Goal: Task Accomplishment & Management: Manage account settings

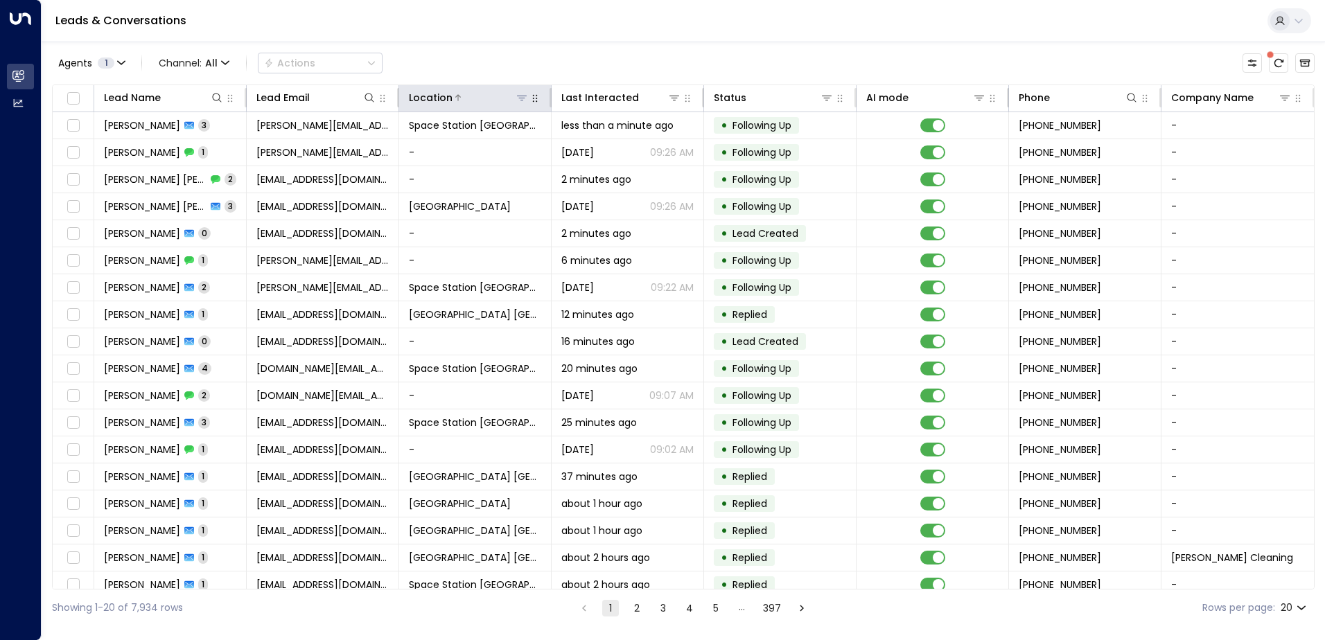
click at [518, 96] on icon at bounding box center [522, 98] width 10 height 5
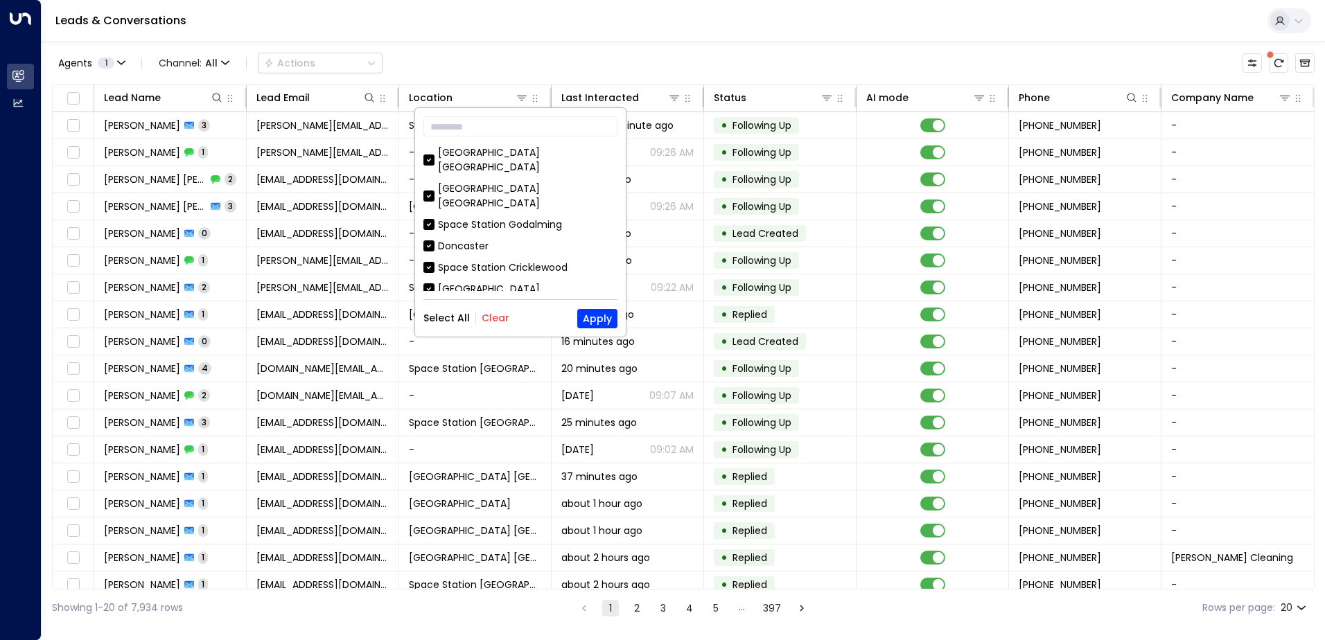
click at [496, 313] on button "Clear" at bounding box center [496, 318] width 28 height 11
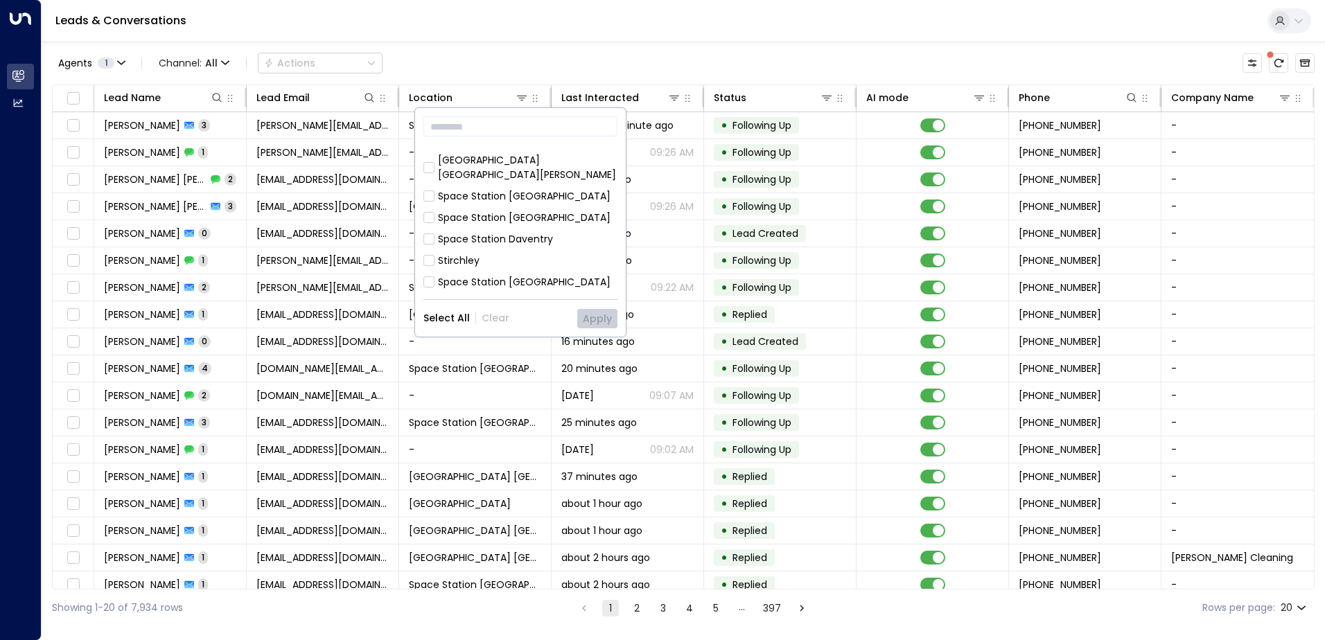
scroll to position [277, 0]
click at [507, 270] on div "Space Station [GEOGRAPHIC_DATA]" at bounding box center [524, 277] width 173 height 15
click at [600, 314] on button "Apply" at bounding box center [597, 318] width 40 height 19
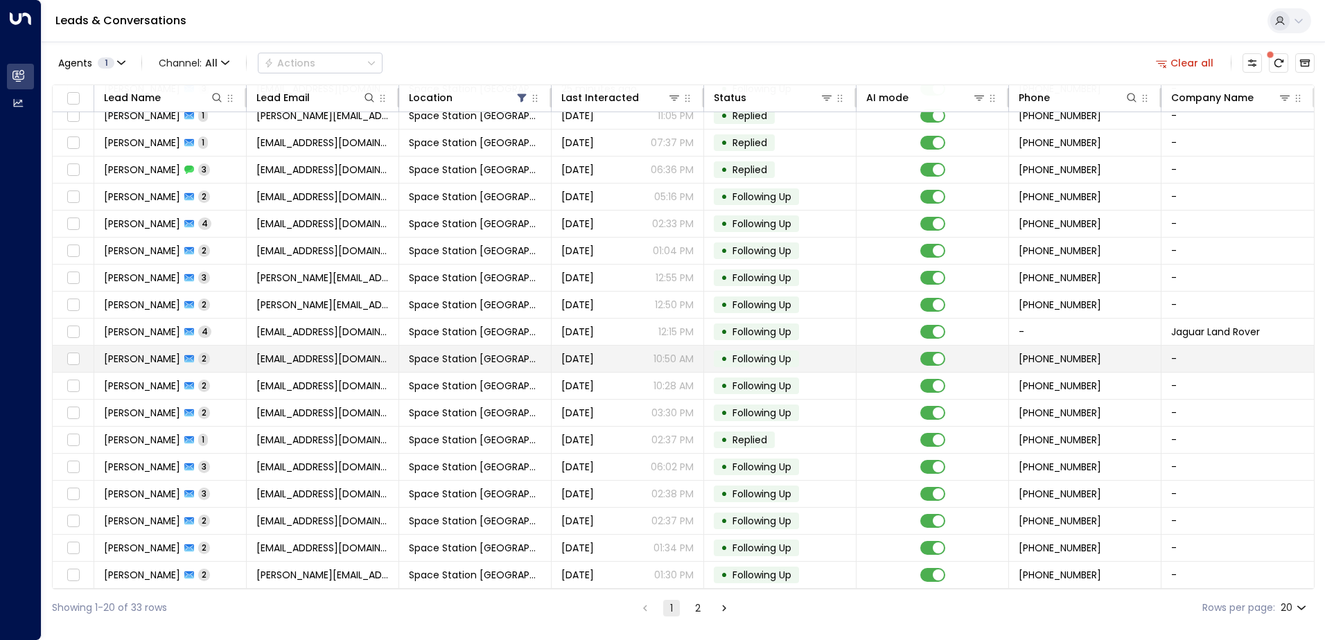
scroll to position [68, 0]
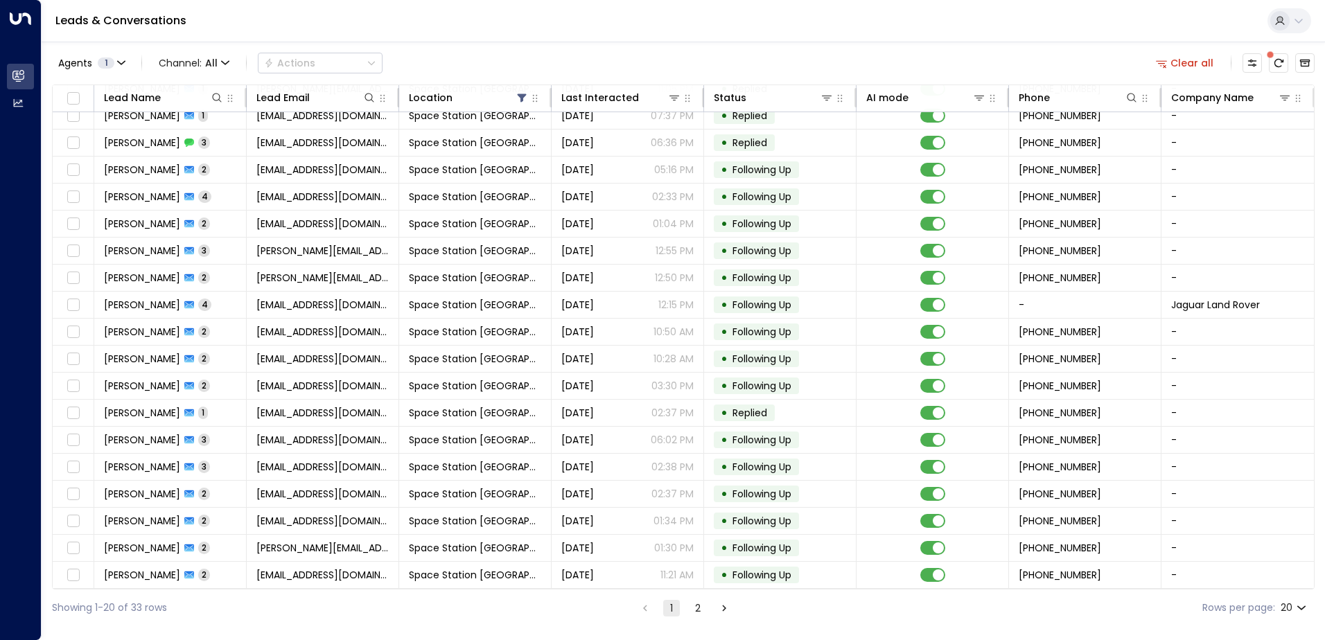
click at [698, 609] on button "2" at bounding box center [698, 608] width 17 height 17
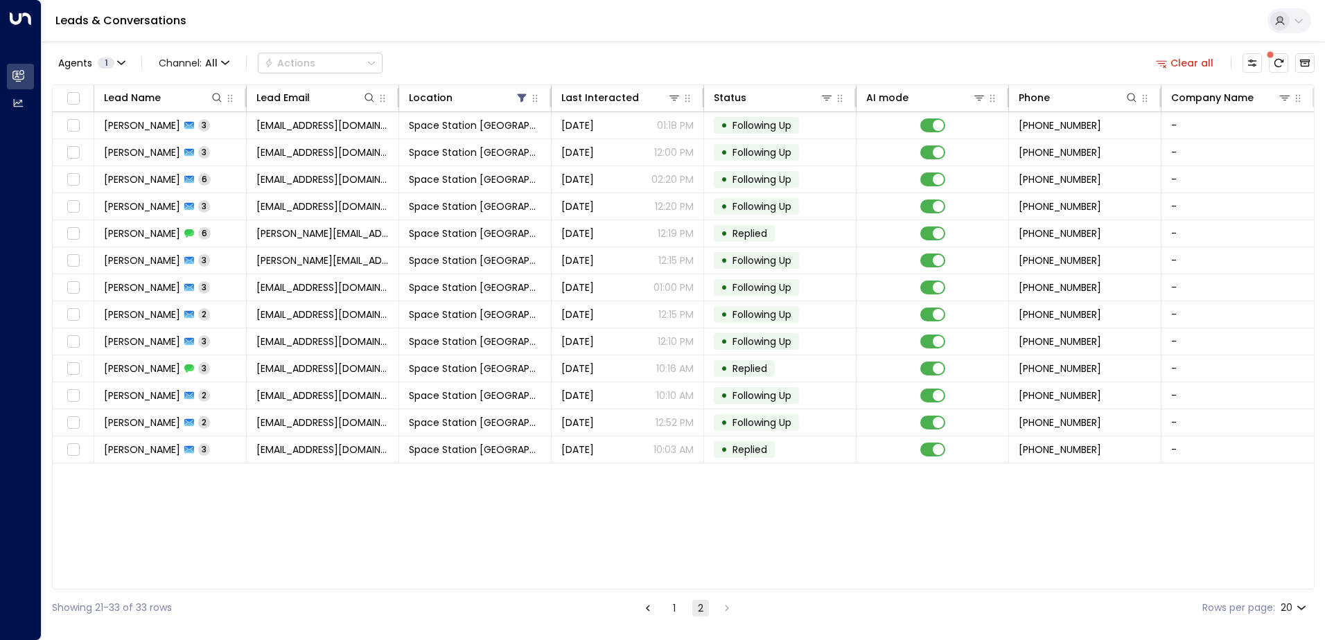
click at [671, 610] on button "1" at bounding box center [674, 608] width 17 height 17
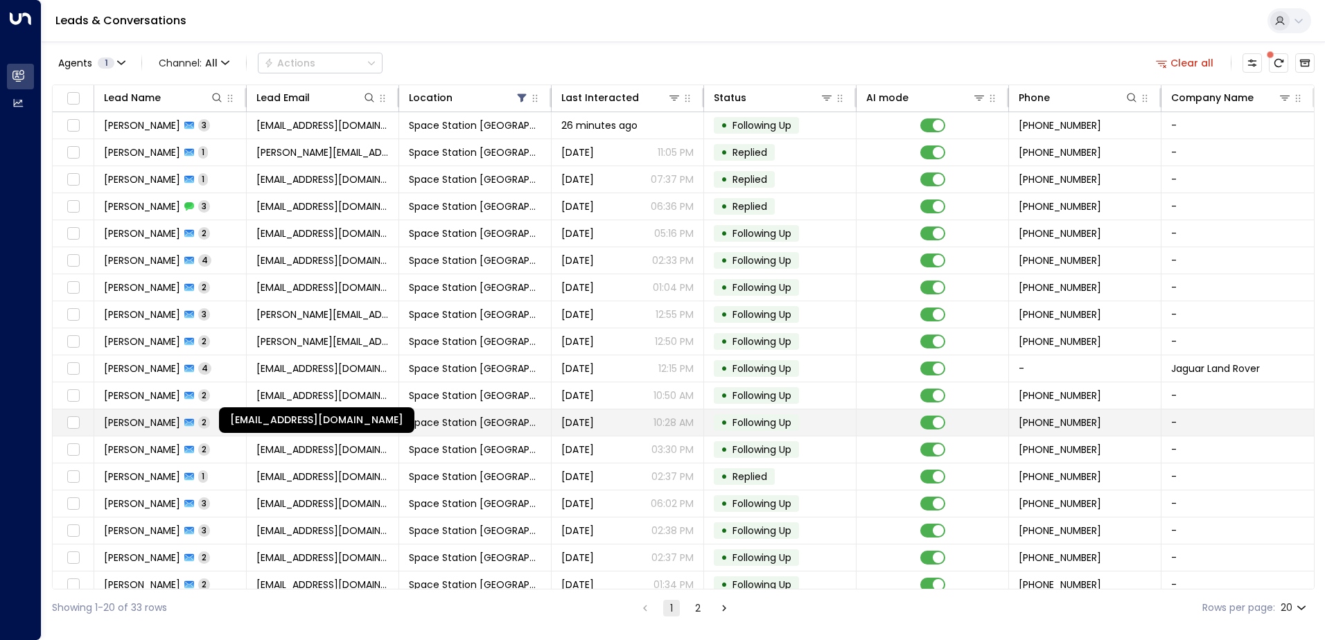
scroll to position [68, 0]
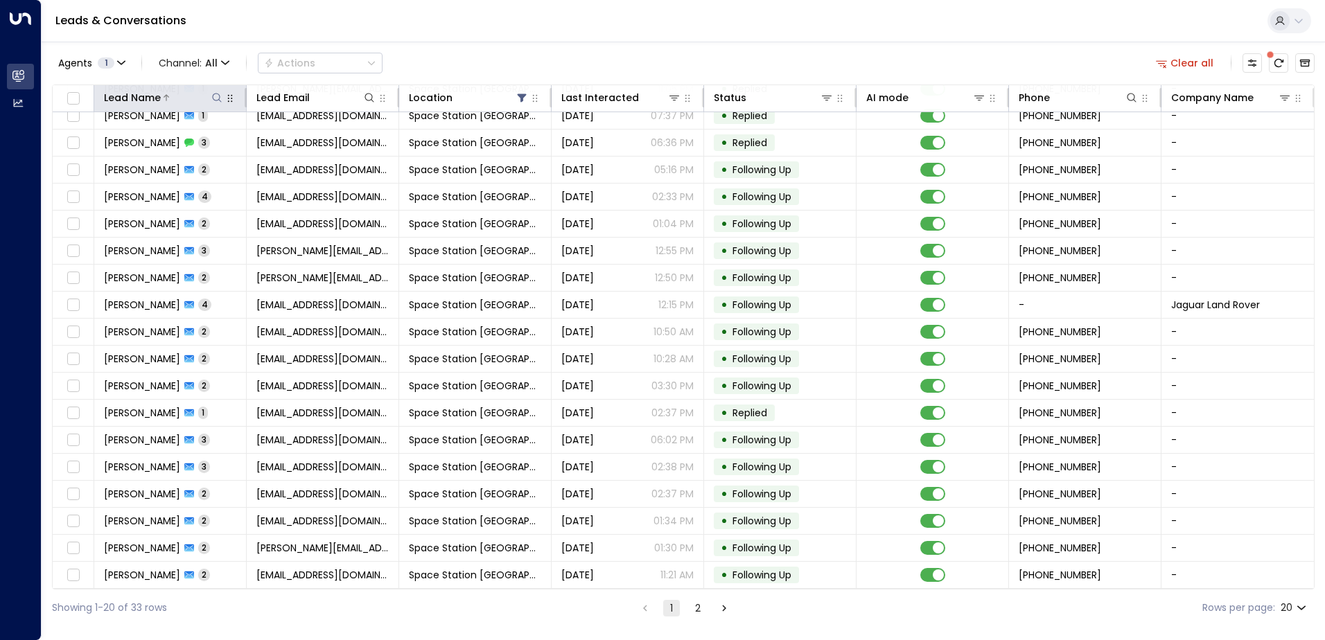
click at [215, 95] on icon at bounding box center [216, 97] width 11 height 11
type input "*****"
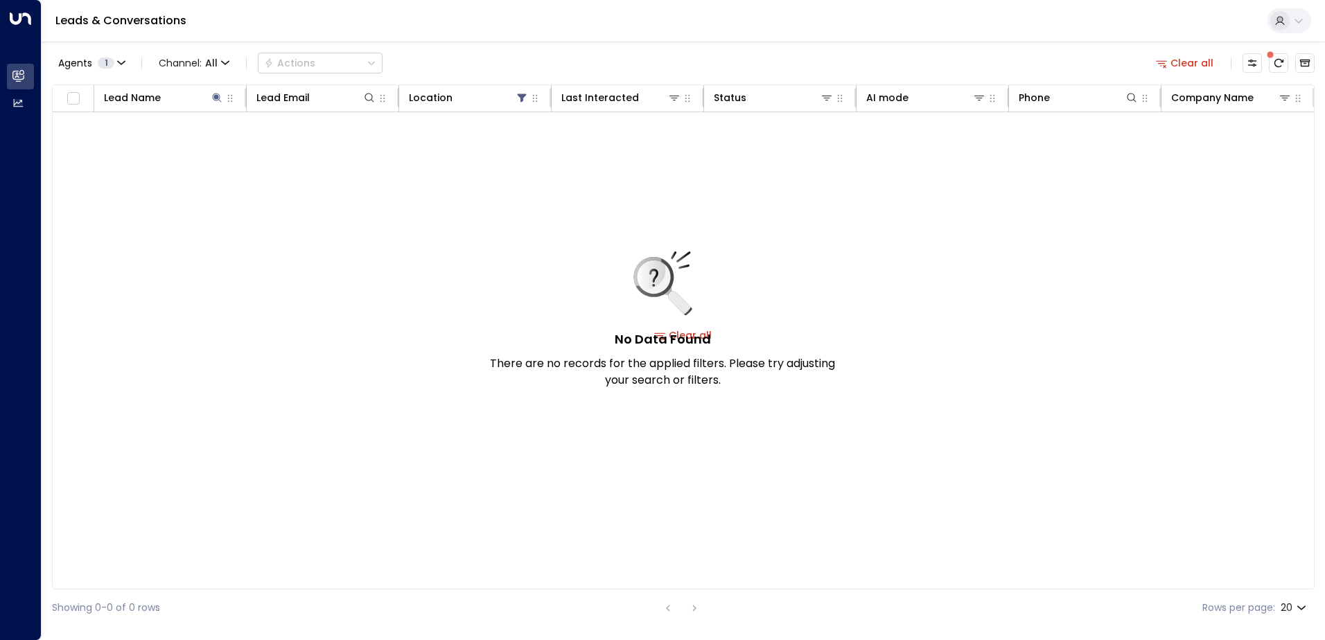
click at [457, 60] on div "Agents 1 Channel: All Actions Clear all" at bounding box center [683, 63] width 1263 height 29
click at [217, 96] on icon at bounding box center [216, 97] width 9 height 9
click at [221, 103] on button at bounding box center [217, 98] width 14 height 14
click at [303, 149] on icon "button" at bounding box center [303, 148] width 11 height 11
click at [407, 152] on div "No Data Found There are no records for the applied filters. Please try adjustin…" at bounding box center [683, 335] width 1261 height 446
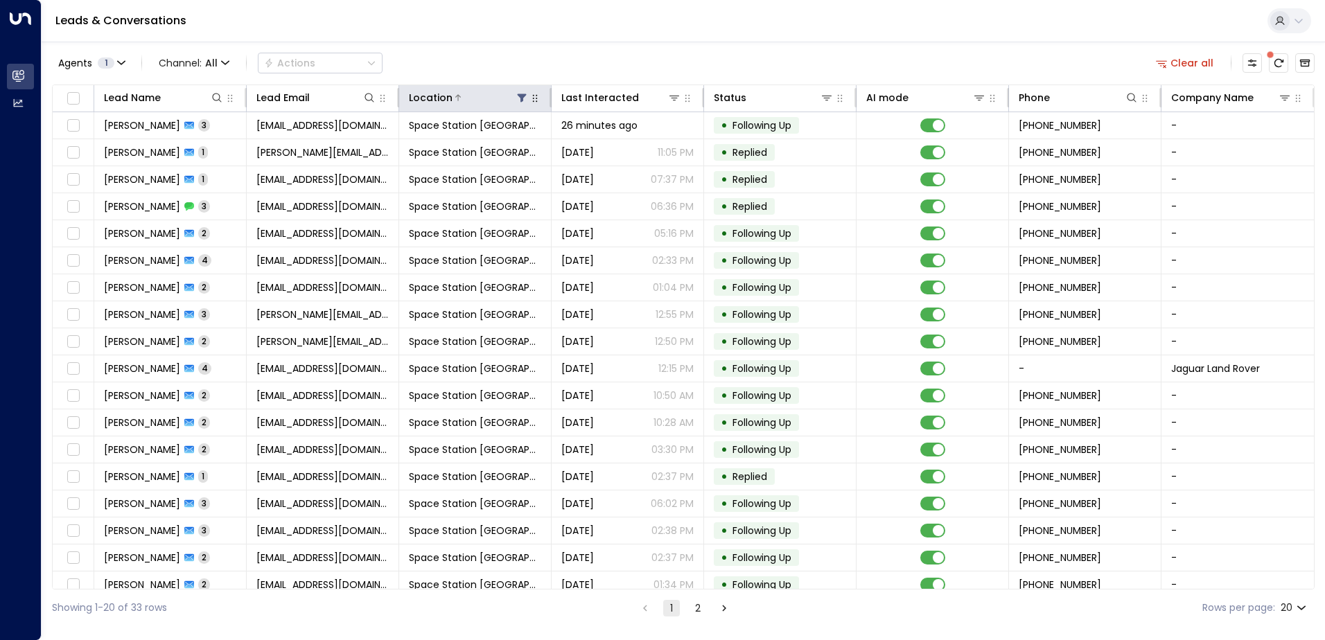
click at [521, 99] on icon at bounding box center [522, 98] width 9 height 8
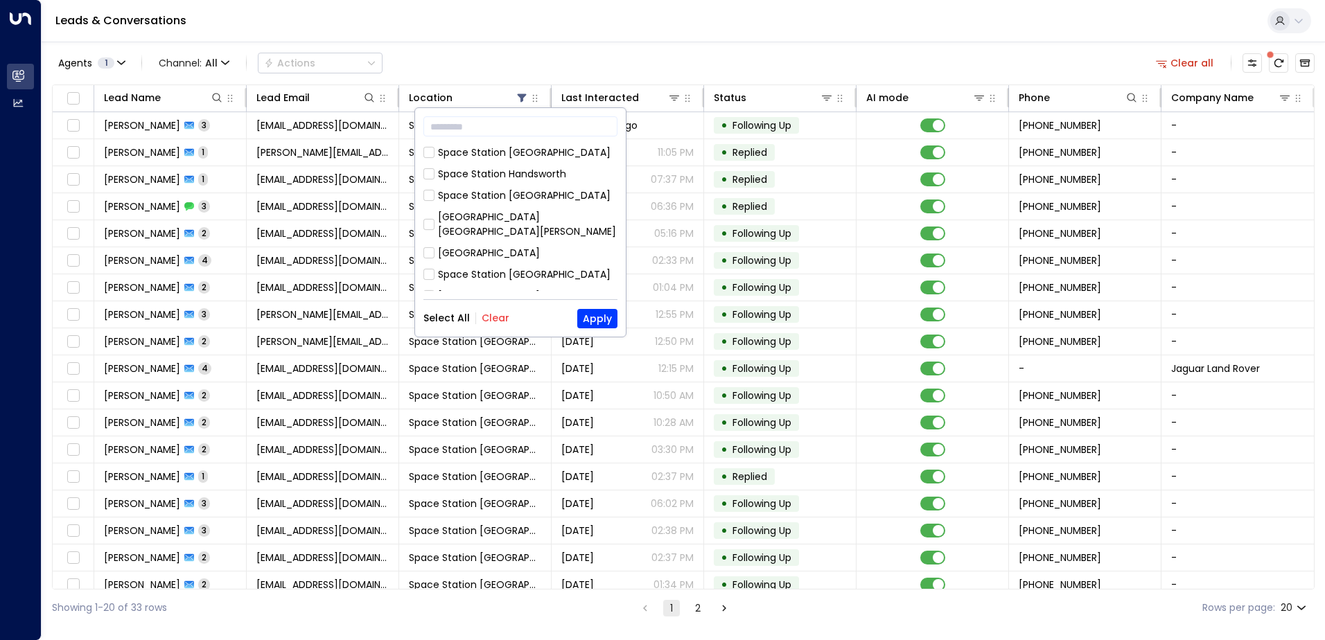
scroll to position [139, 0]
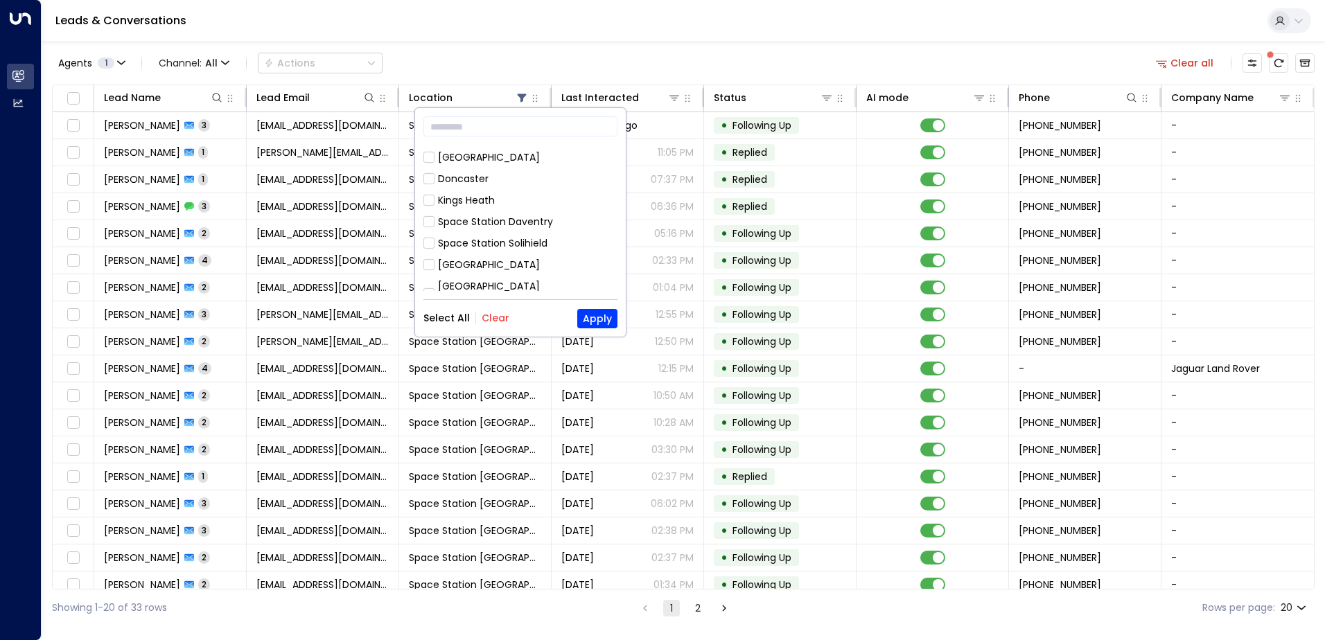
click at [524, 236] on div "Space Station Solihield" at bounding box center [493, 243] width 110 height 15
click at [597, 311] on div "​ [GEOGRAPHIC_DATA] [GEOGRAPHIC_DATA] [GEOGRAPHIC_DATA] [GEOGRAPHIC_DATA] [GEOG…" at bounding box center [520, 222] width 211 height 229
click at [597, 313] on button "Apply" at bounding box center [597, 318] width 40 height 19
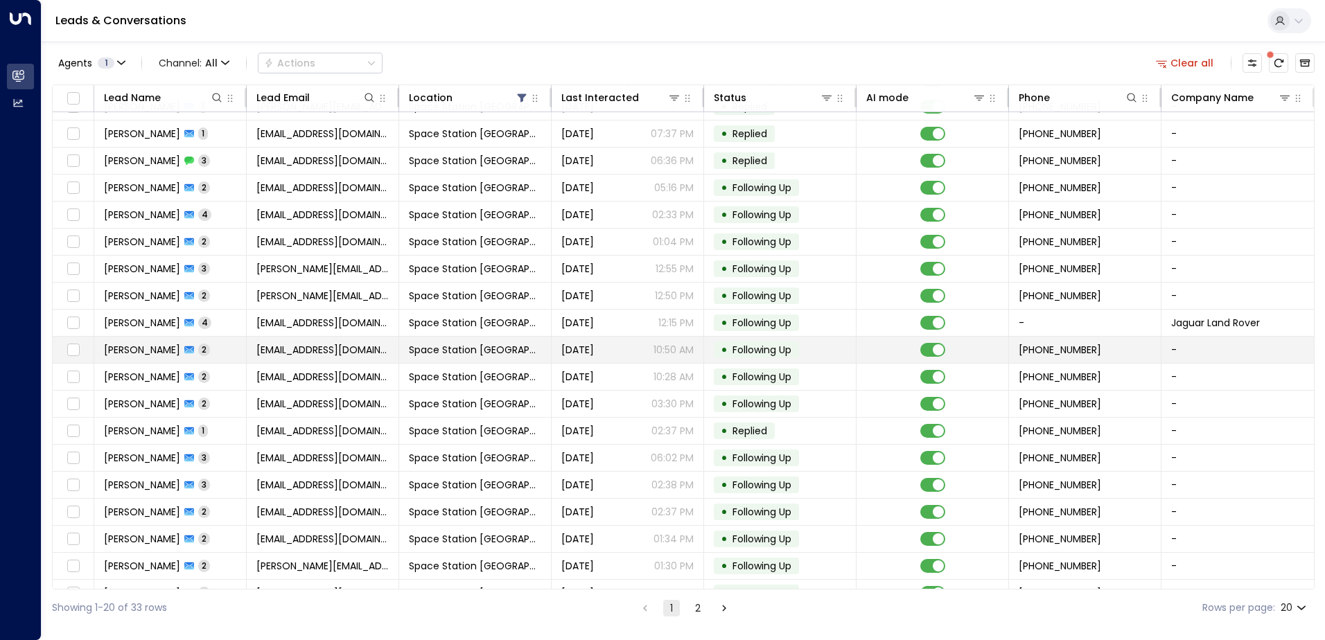
scroll to position [68, 0]
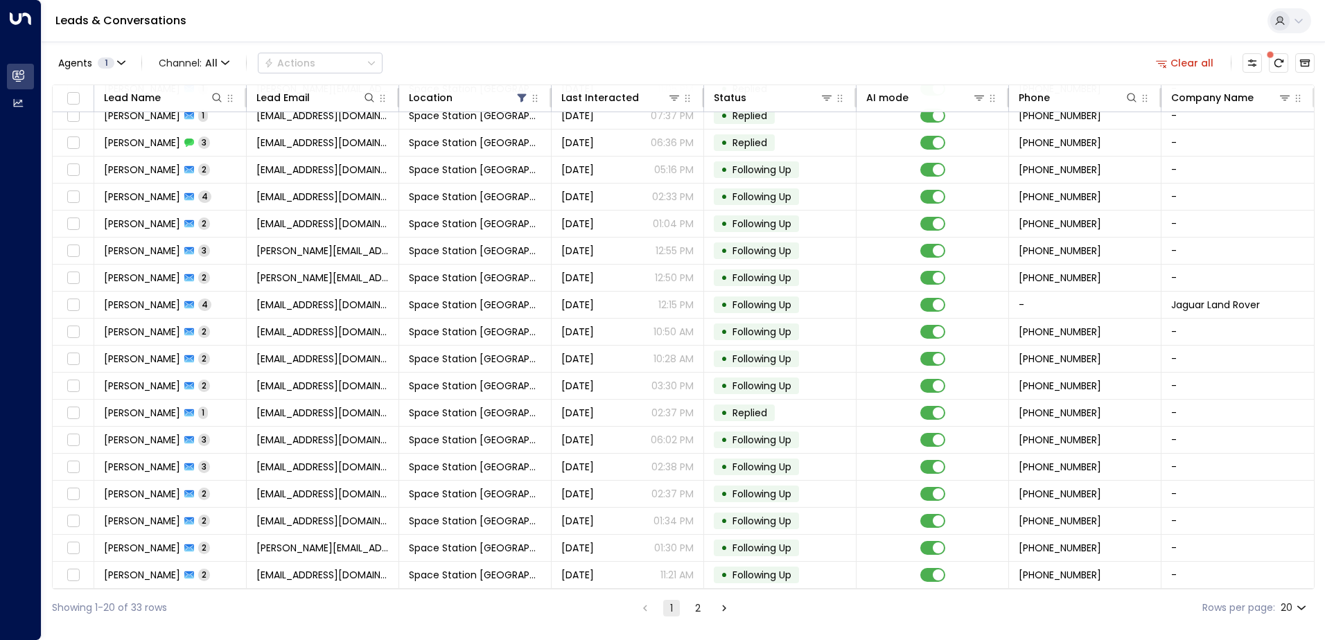
click at [691, 610] on button "2" at bounding box center [698, 608] width 17 height 17
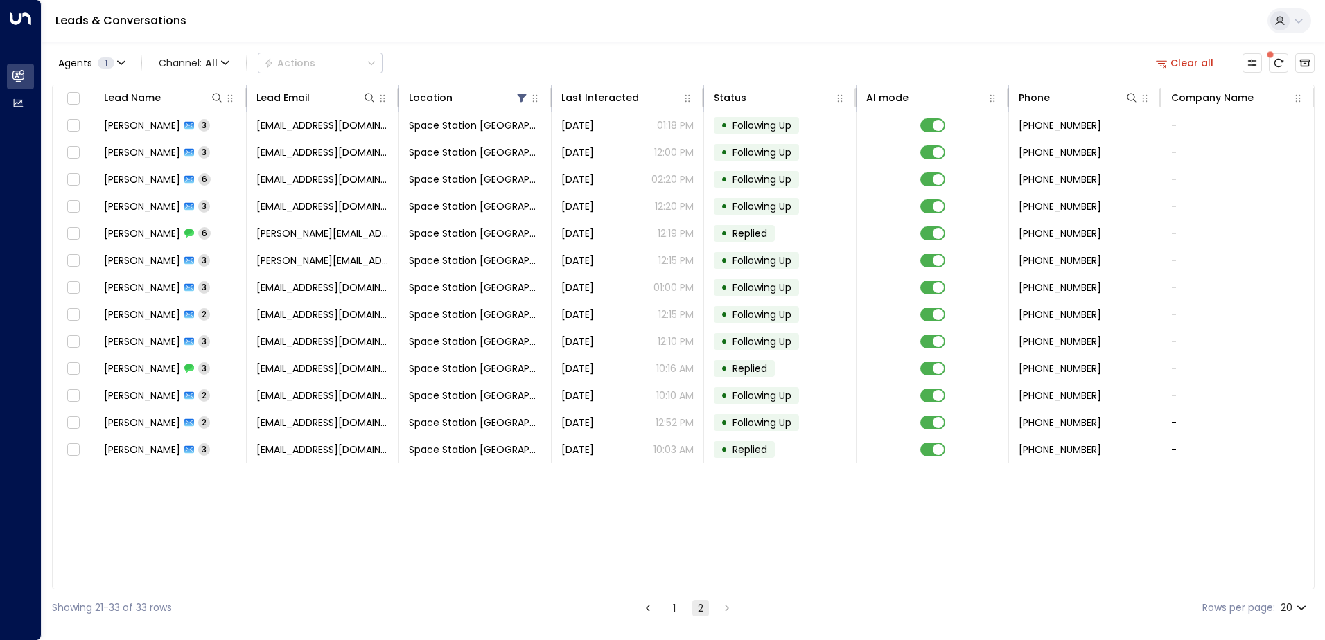
click at [674, 609] on button "1" at bounding box center [674, 608] width 17 height 17
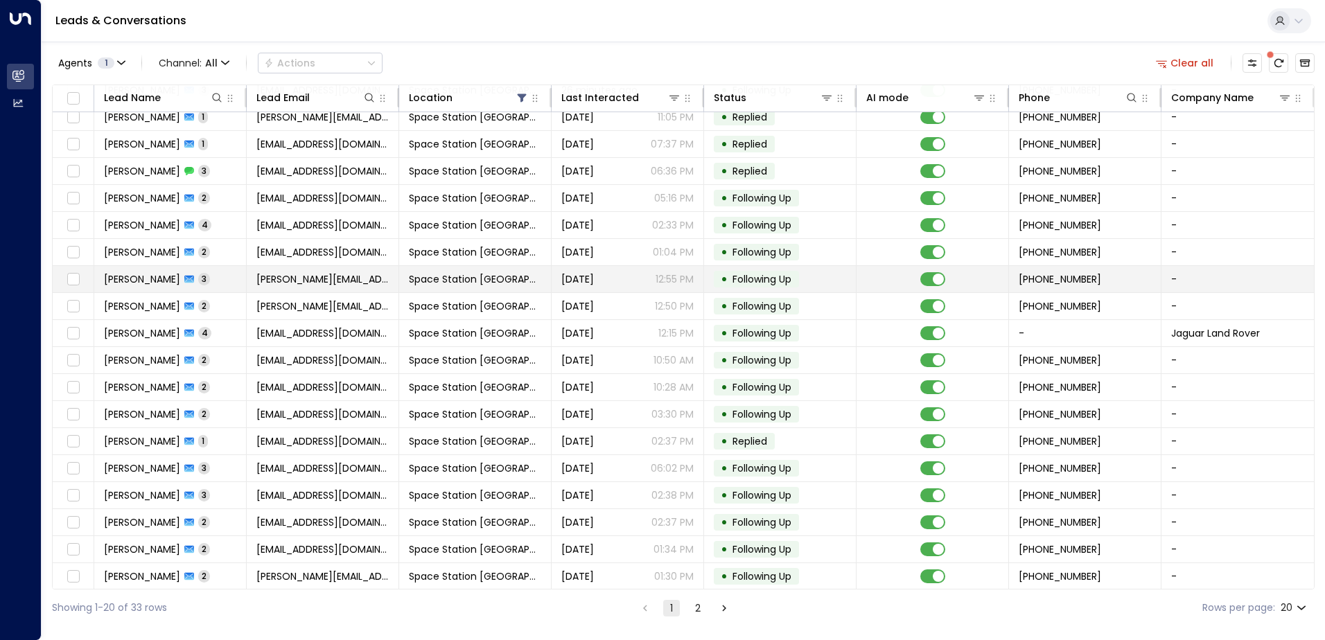
scroll to position [68, 0]
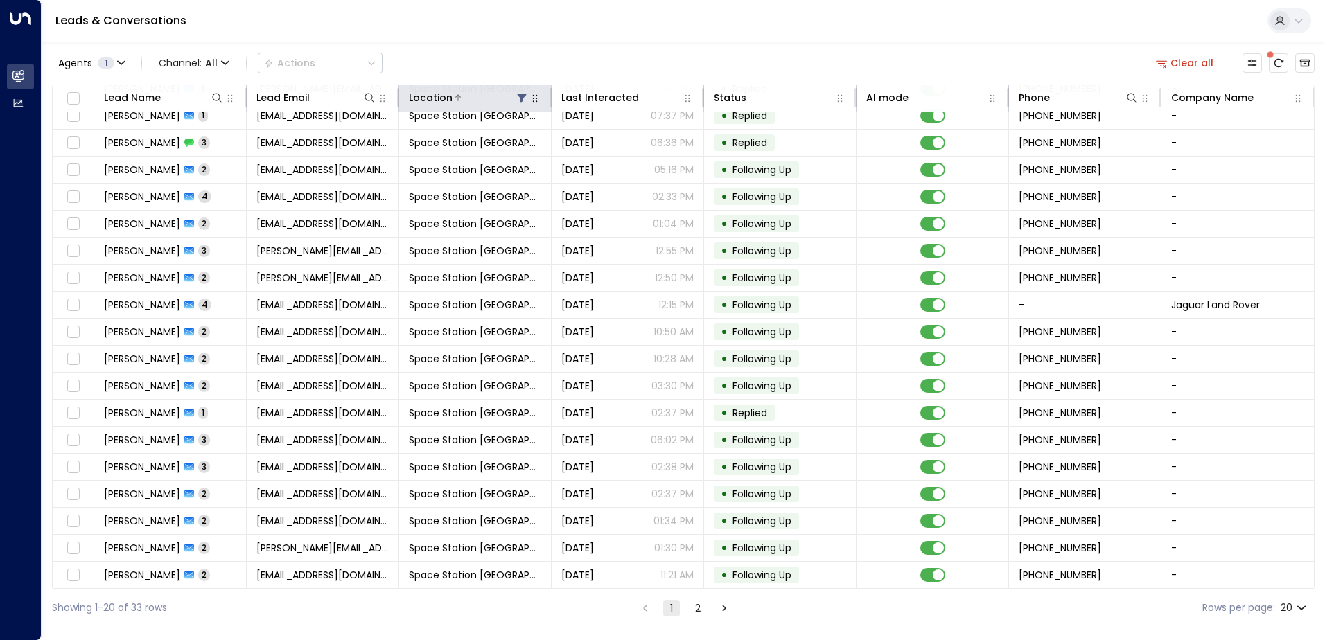
click at [516, 96] on icon at bounding box center [521, 97] width 11 height 11
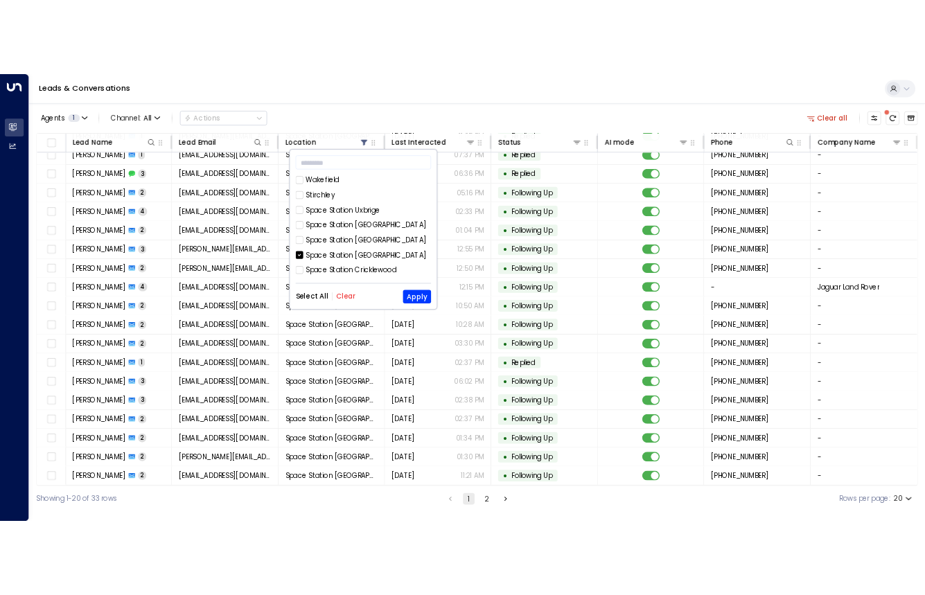
scroll to position [449, 0]
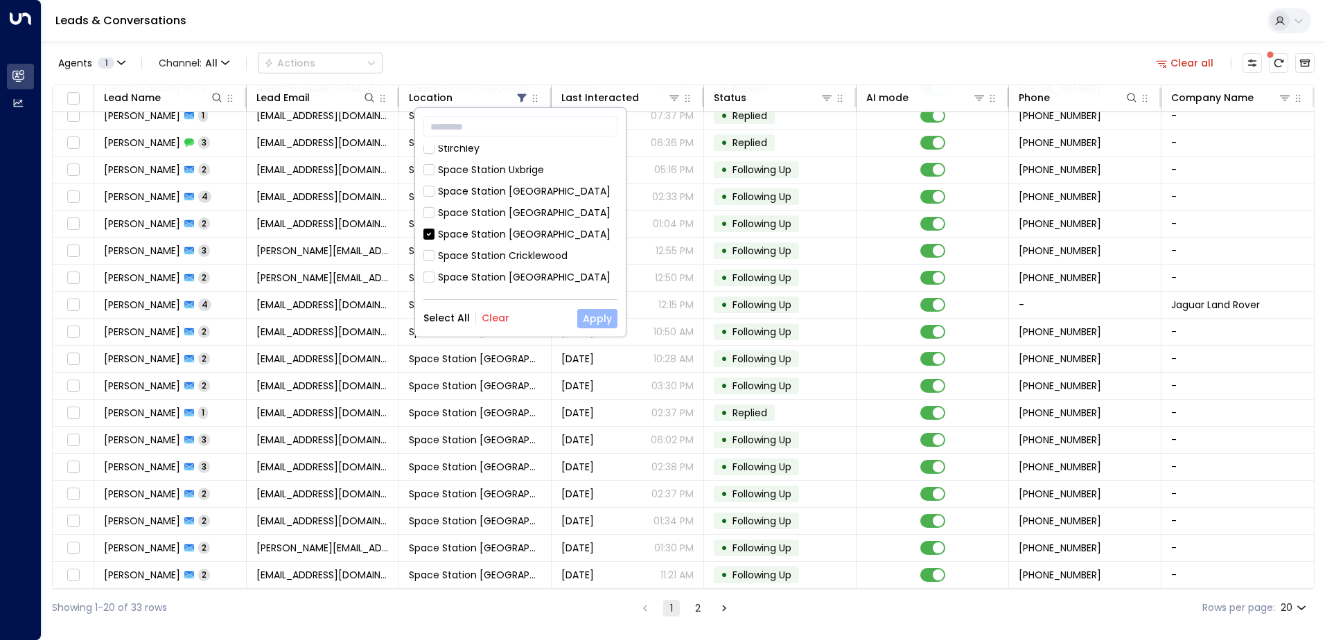
click at [585, 324] on button "Apply" at bounding box center [597, 318] width 40 height 19
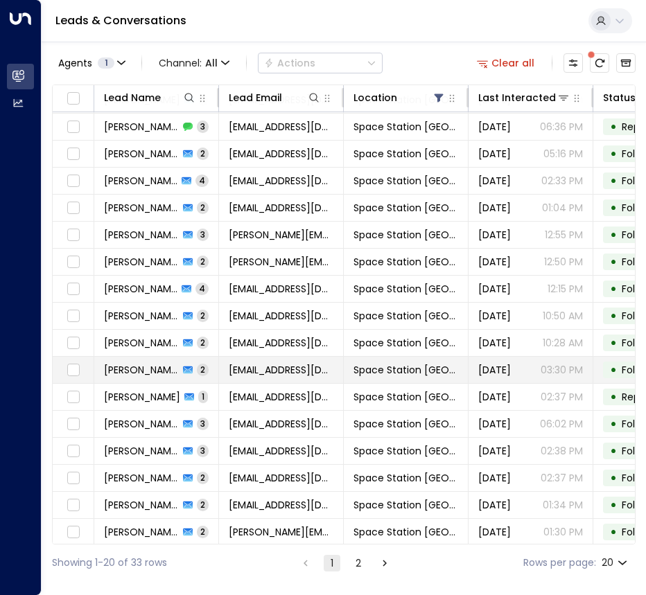
scroll to position [113, 0]
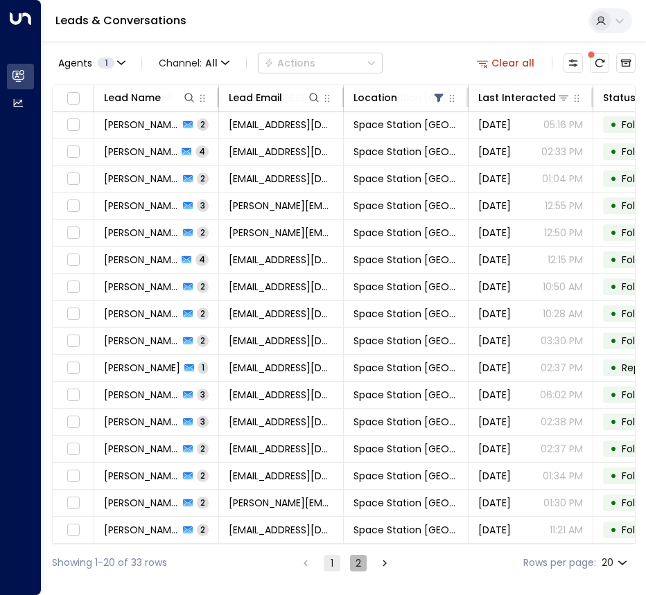
click at [350, 570] on button "2" at bounding box center [358, 563] width 17 height 17
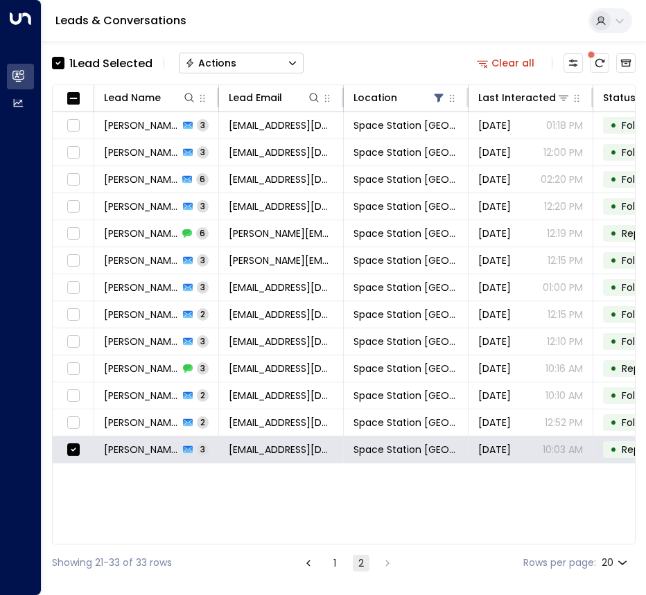
click at [646, 339] on html "Overview Leads & Conversations Leads & Conversations Analytics Analytics Leads …" at bounding box center [323, 290] width 646 height 581
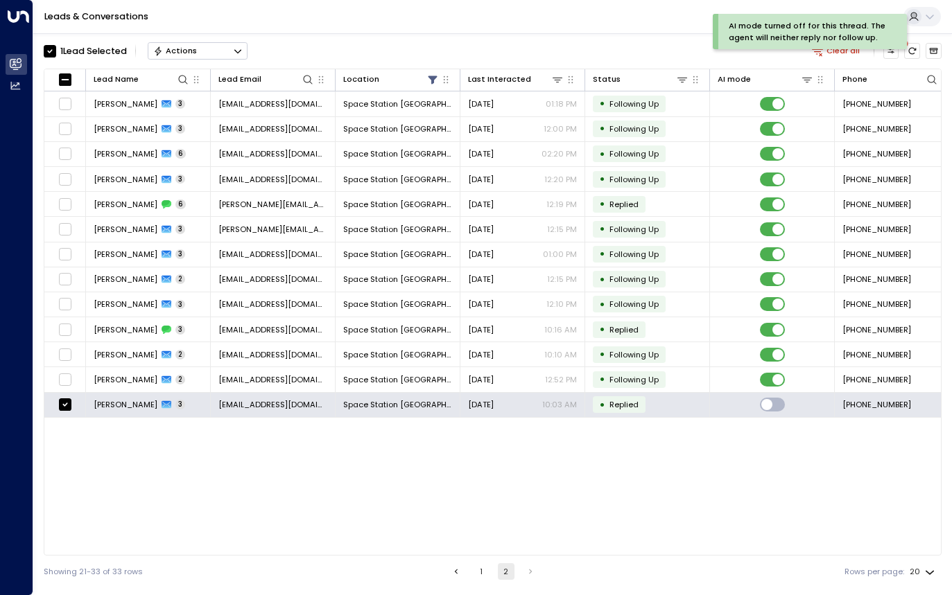
click at [208, 56] on button "Actions" at bounding box center [198, 50] width 100 height 17
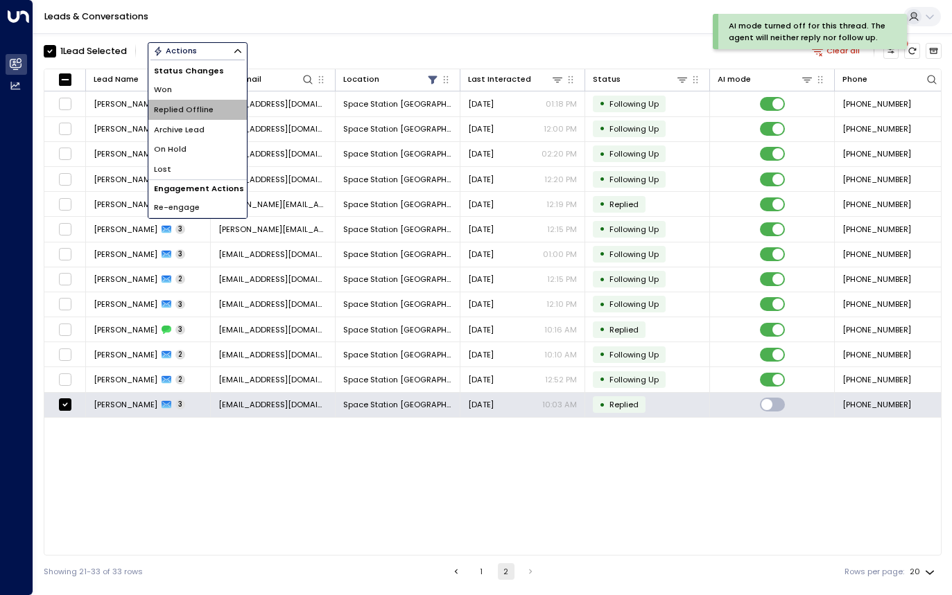
click at [213, 113] on li "Replied Offline" at bounding box center [197, 110] width 98 height 20
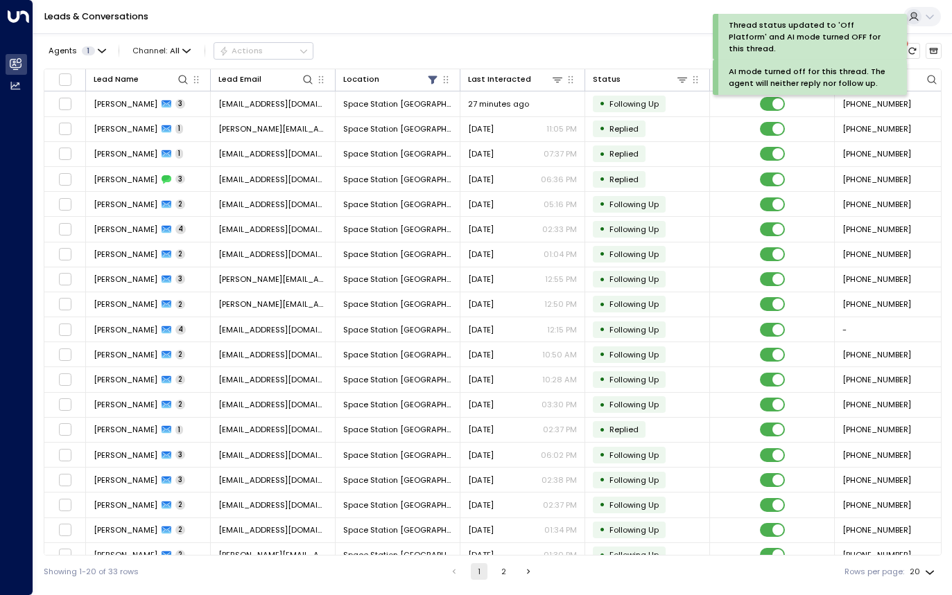
click at [509, 572] on button "2" at bounding box center [504, 571] width 17 height 17
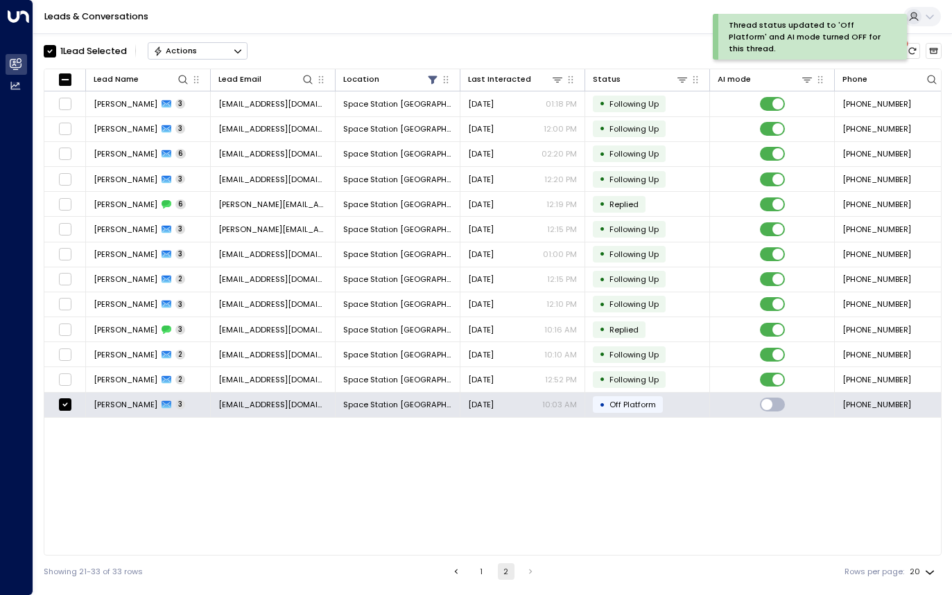
click at [202, 53] on button "Actions" at bounding box center [198, 50] width 100 height 17
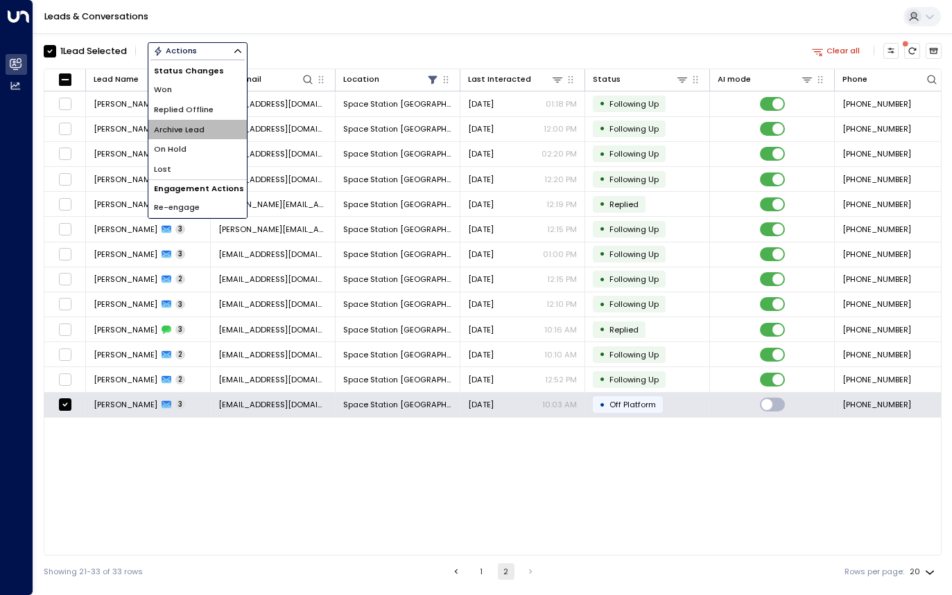
click at [196, 124] on span "Archive Lead" at bounding box center [179, 130] width 51 height 12
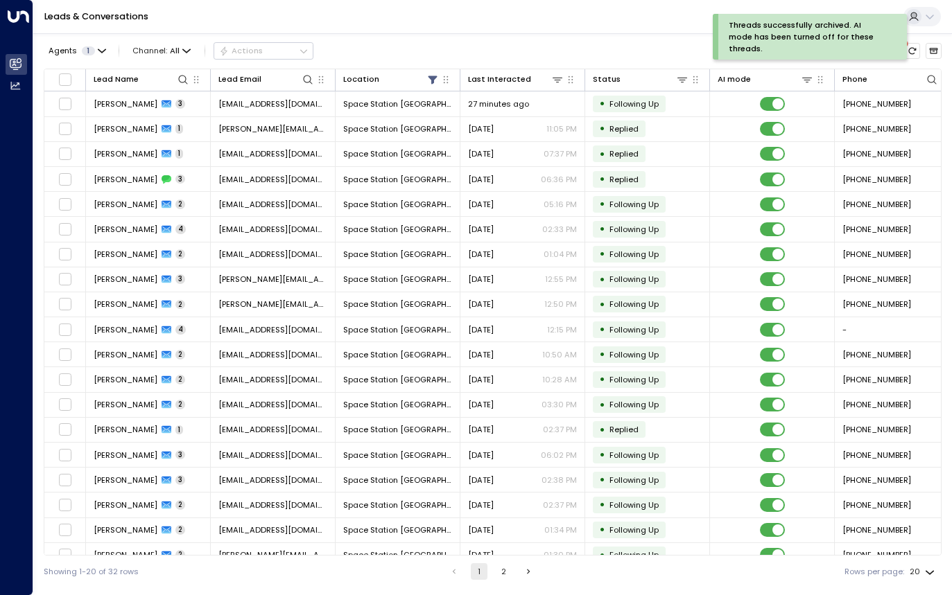
click at [496, 572] on button "2" at bounding box center [504, 571] width 17 height 17
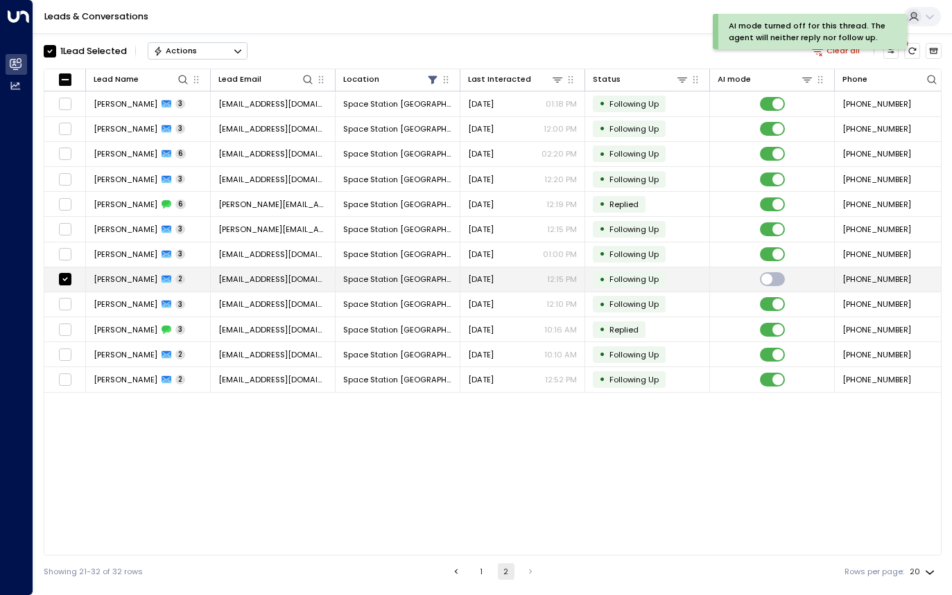
click at [257, 291] on td "[EMAIL_ADDRESS][DOMAIN_NAME]" at bounding box center [273, 280] width 125 height 24
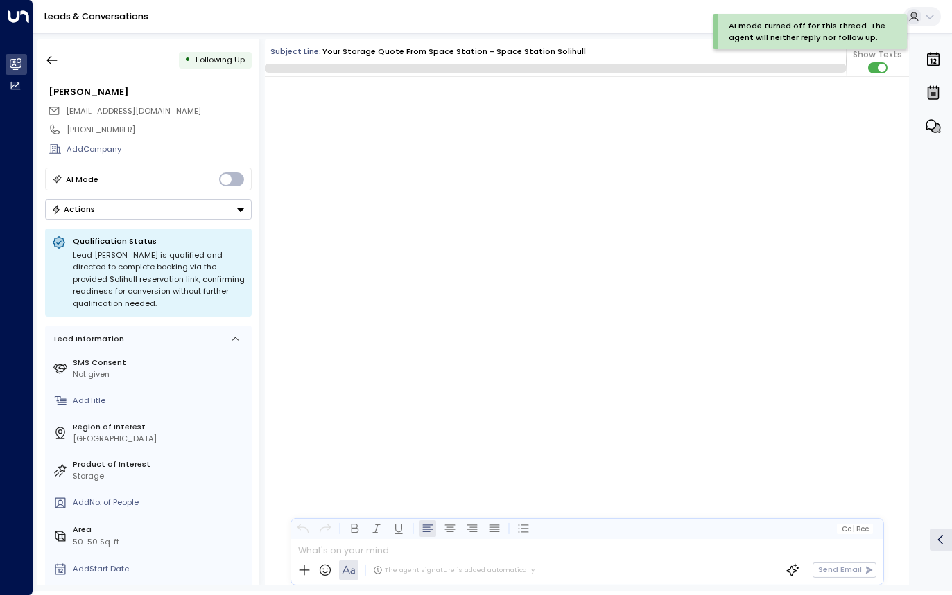
scroll to position [1095, 0]
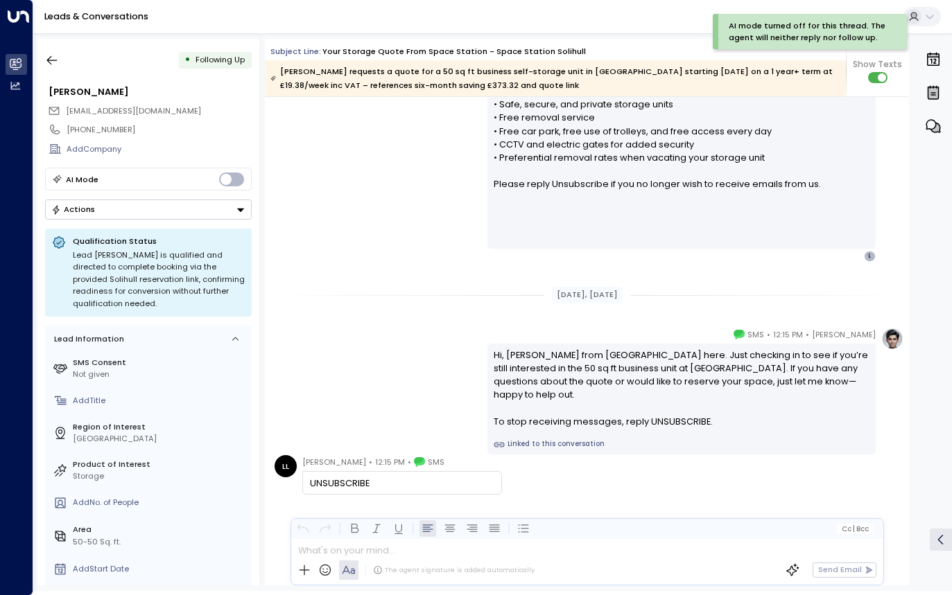
click at [212, 214] on button "Actions" at bounding box center [148, 210] width 207 height 20
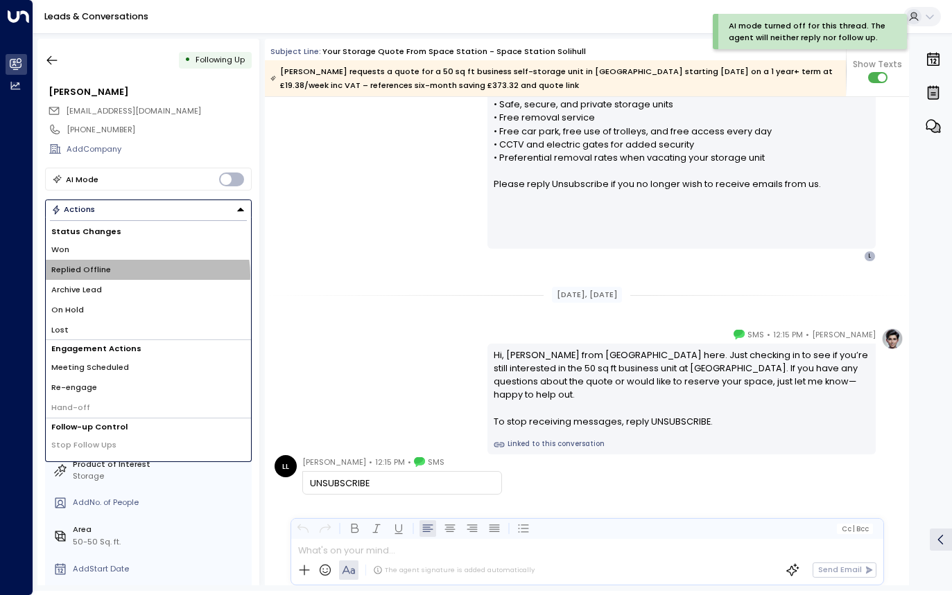
click at [146, 275] on li "Replied Offline" at bounding box center [148, 270] width 205 height 20
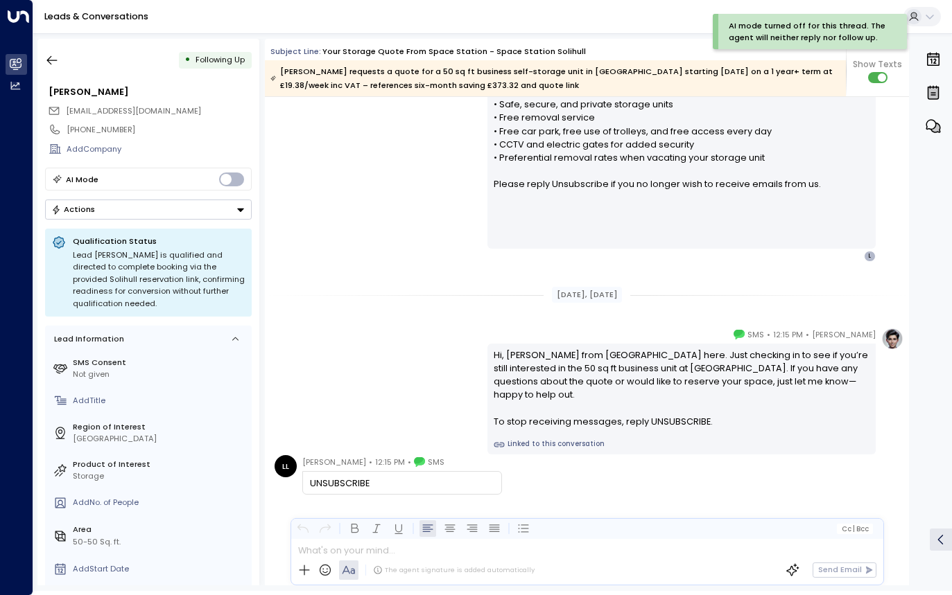
click at [183, 209] on button "Actions" at bounding box center [148, 210] width 207 height 20
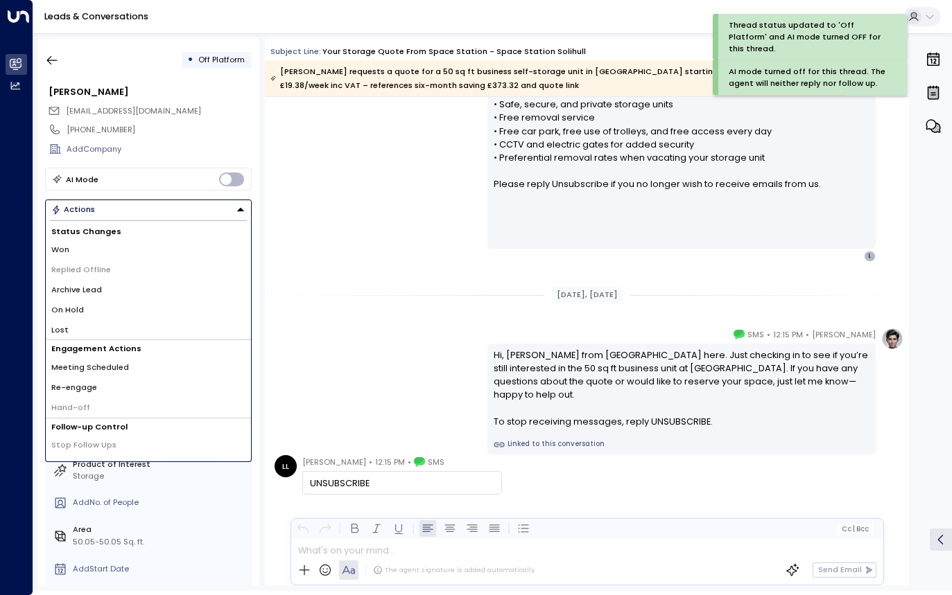
click at [117, 292] on li "Archive Lead" at bounding box center [148, 290] width 205 height 20
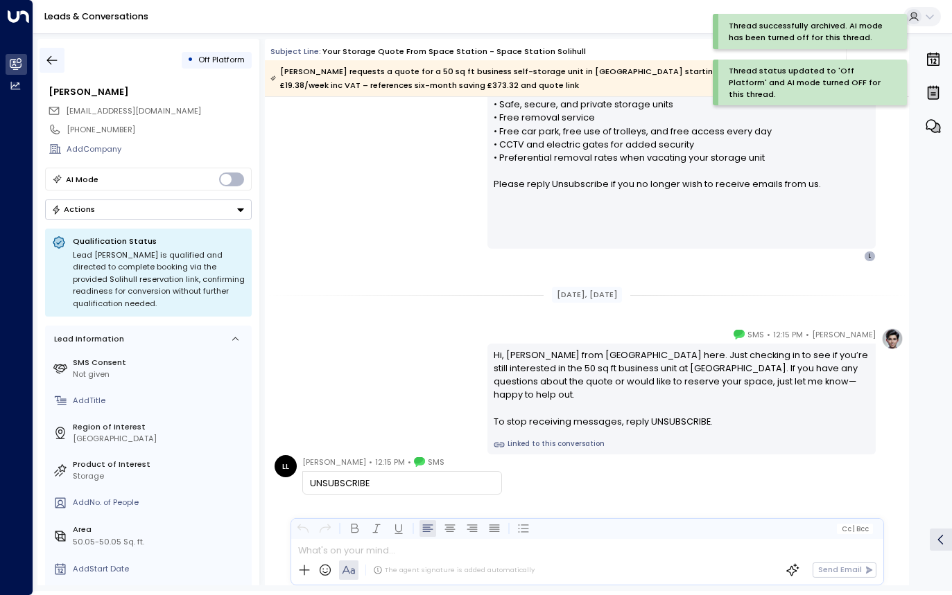
click at [58, 64] on icon "button" at bounding box center [52, 60] width 14 height 14
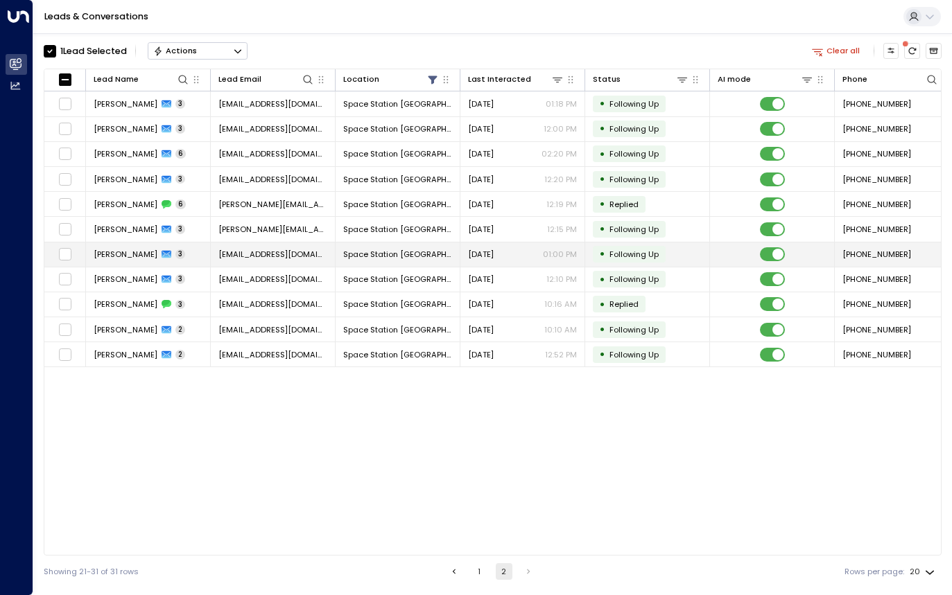
click at [194, 251] on td "[PERSON_NAME] 3" at bounding box center [148, 255] width 125 height 24
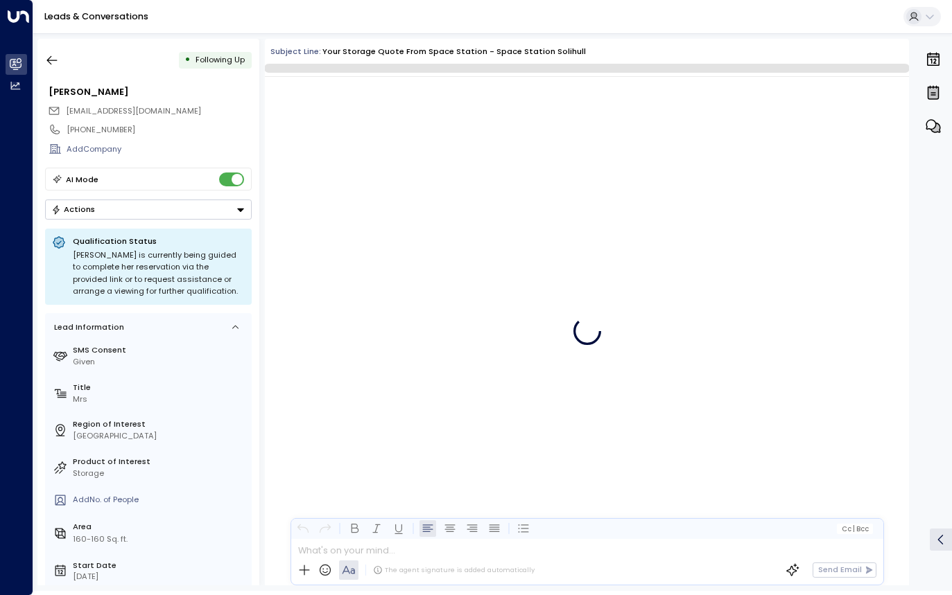
scroll to position [1961, 0]
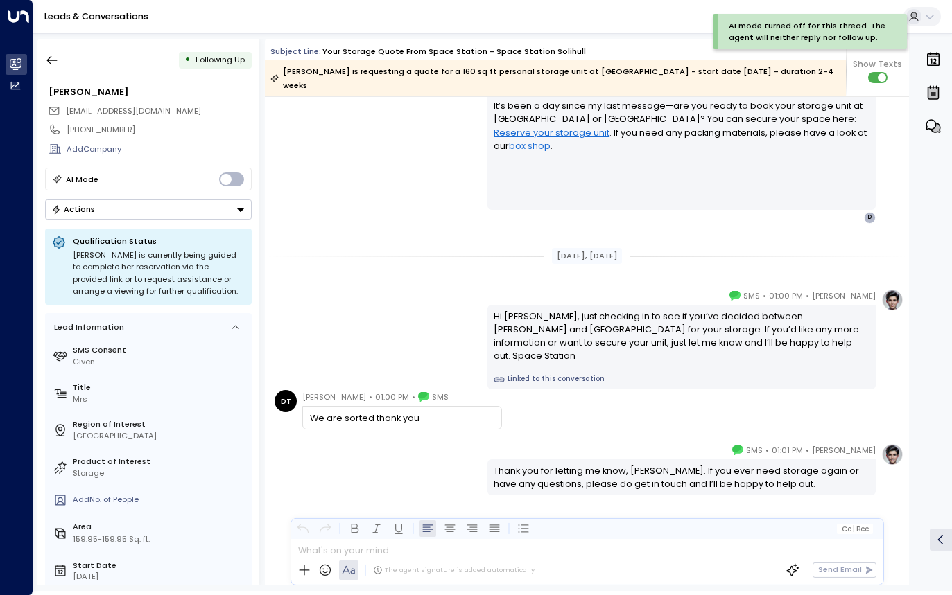
click at [151, 216] on button "Actions" at bounding box center [148, 210] width 207 height 20
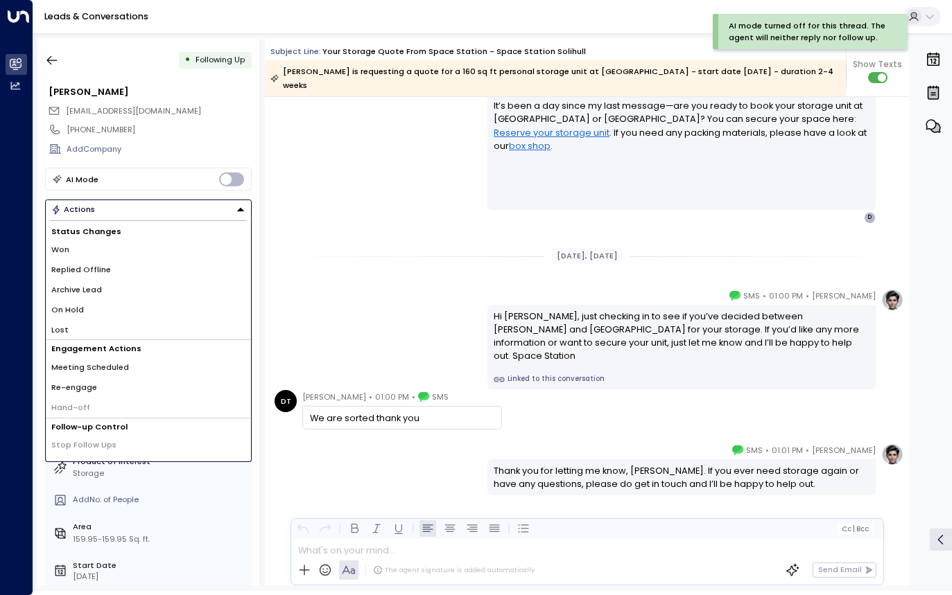
click at [99, 274] on span "Replied Offline" at bounding box center [81, 270] width 60 height 12
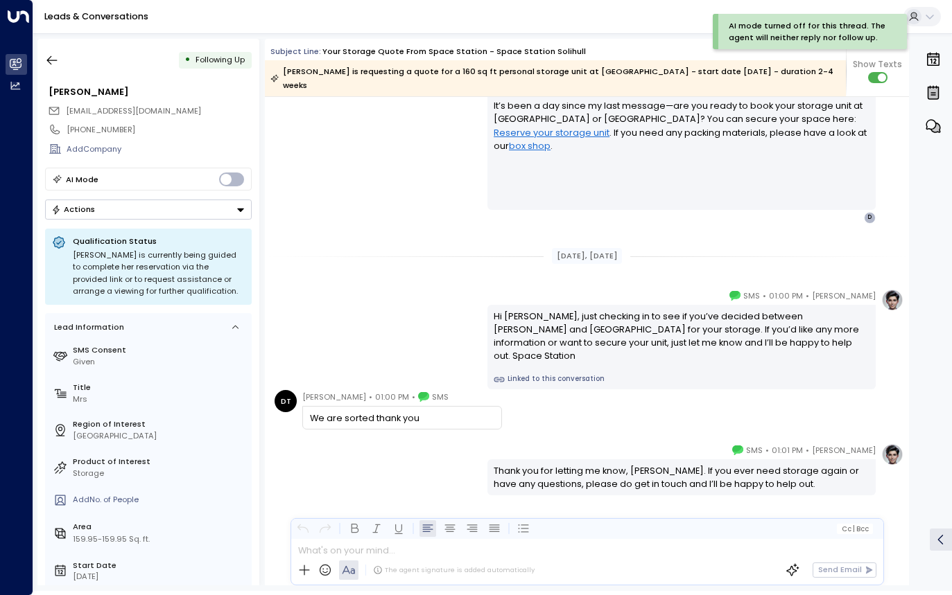
click at [144, 219] on button "Actions" at bounding box center [148, 210] width 207 height 20
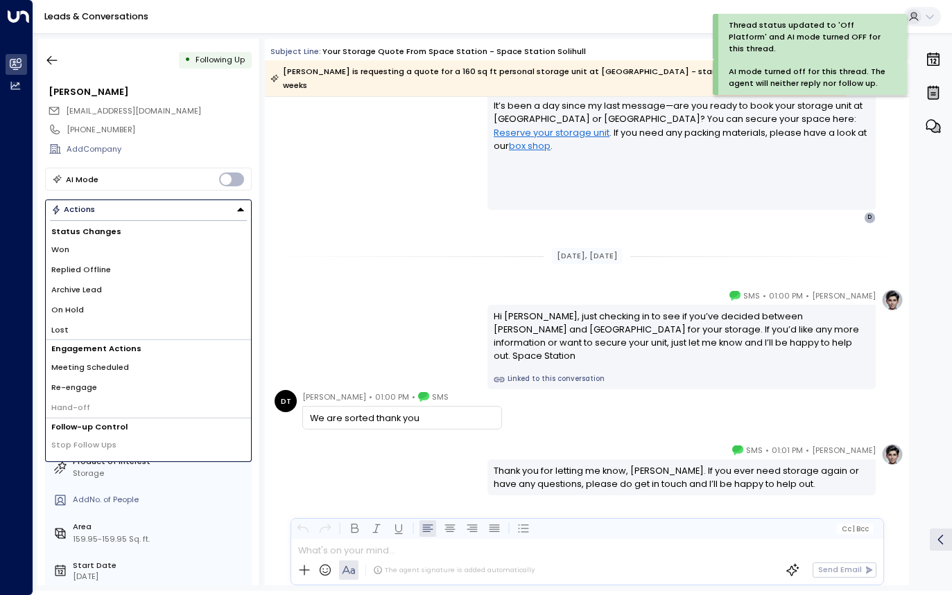
click at [97, 286] on span "Archive Lead" at bounding box center [76, 290] width 51 height 12
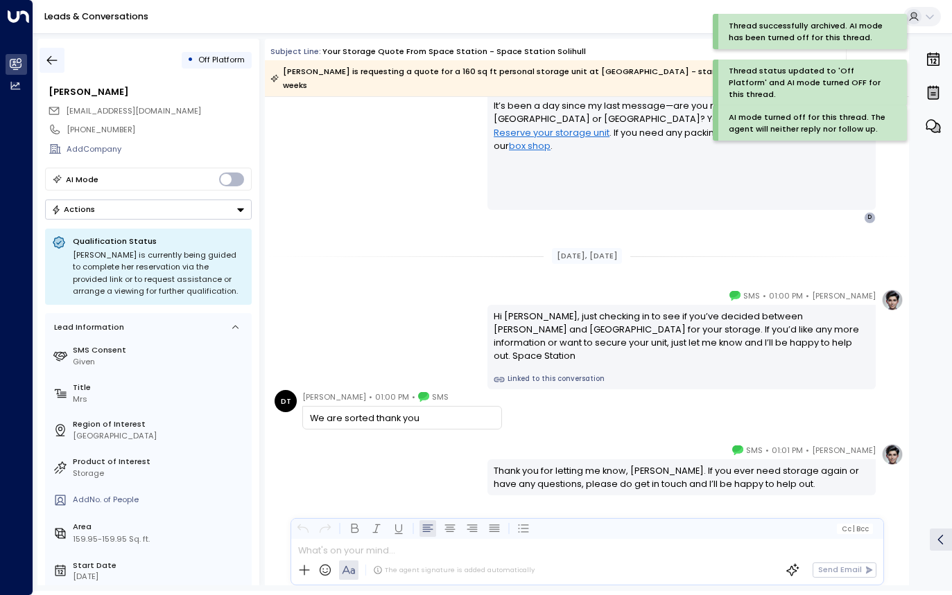
click at [42, 69] on button "button" at bounding box center [52, 60] width 25 height 25
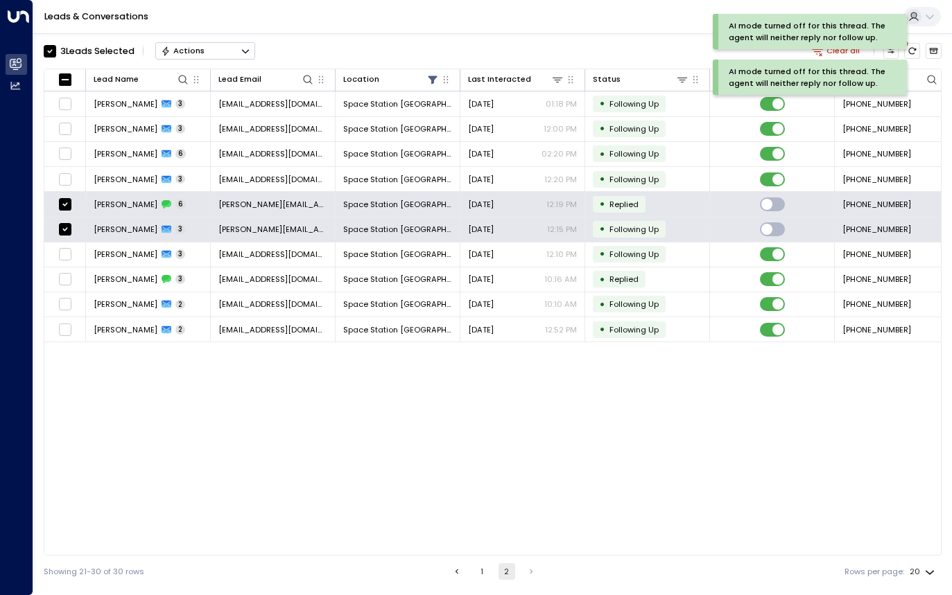
click at [217, 53] on button "Actions" at bounding box center [205, 50] width 100 height 17
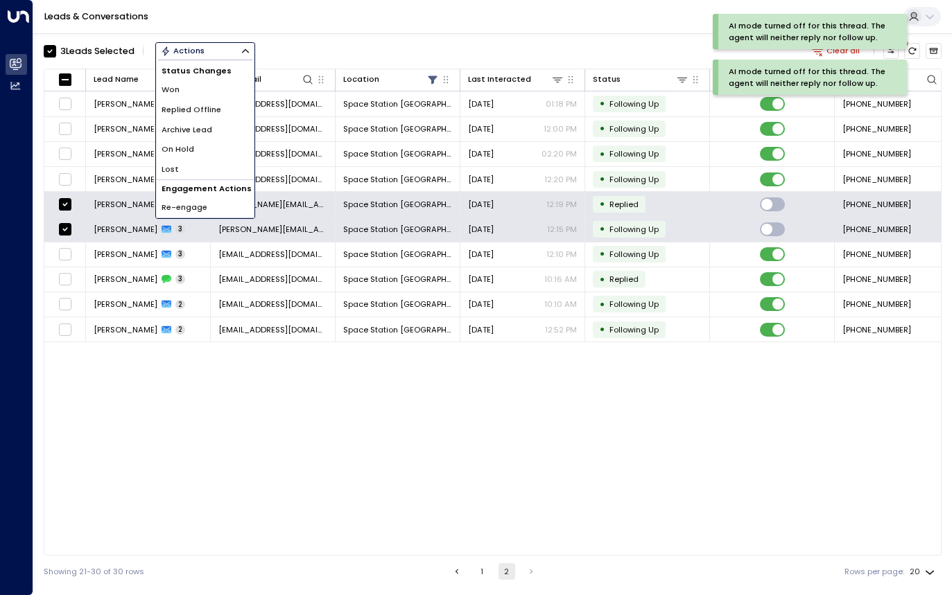
click at [201, 110] on span "Replied Offline" at bounding box center [191, 110] width 60 height 12
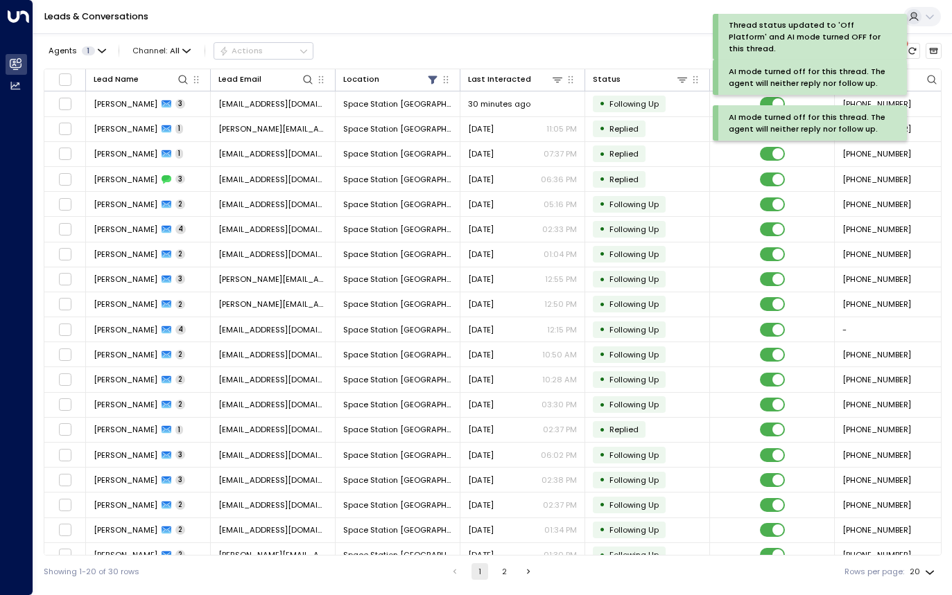
click at [505, 574] on button "2" at bounding box center [504, 571] width 17 height 17
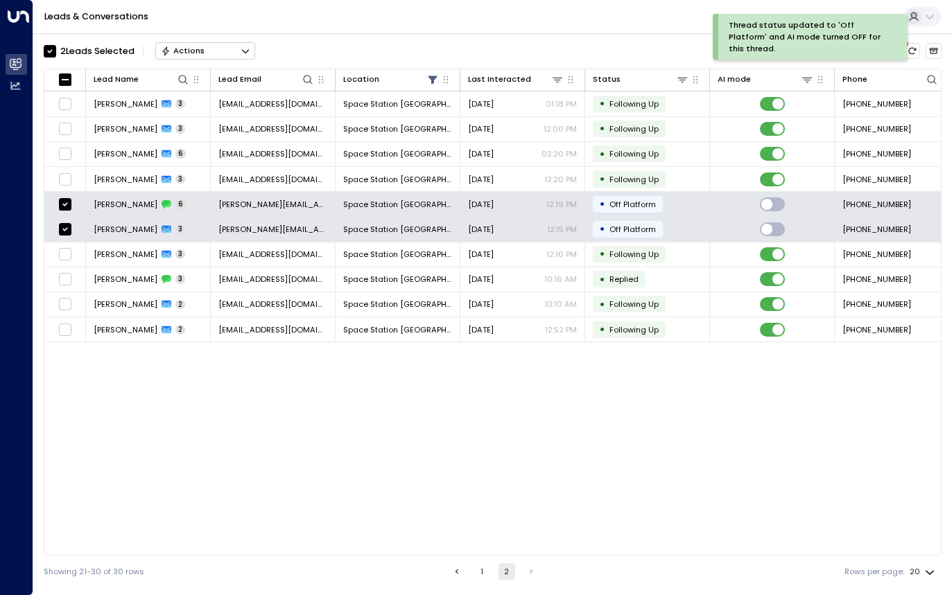
click at [198, 44] on button "Actions" at bounding box center [205, 50] width 100 height 17
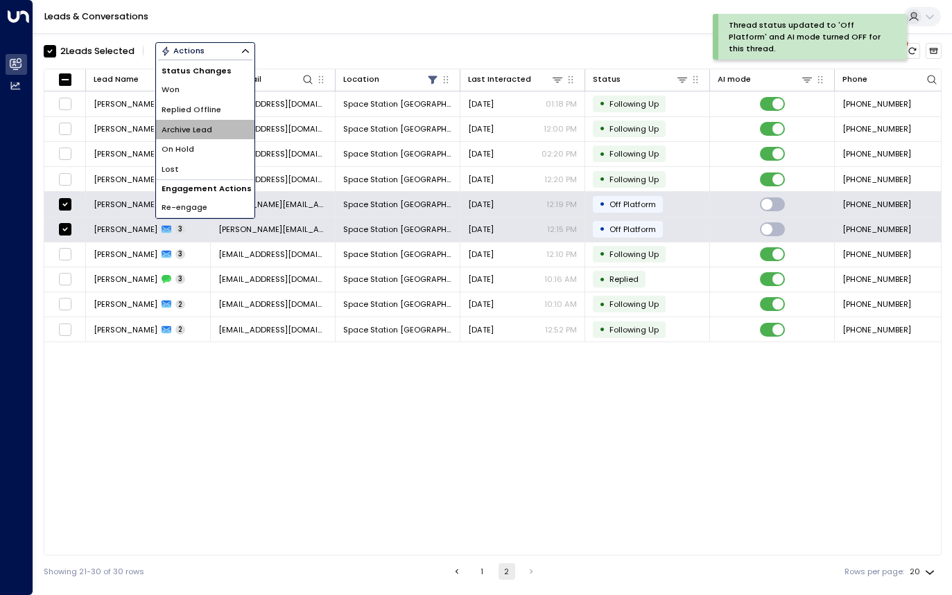
click at [202, 121] on li "Archive Lead" at bounding box center [205, 130] width 98 height 20
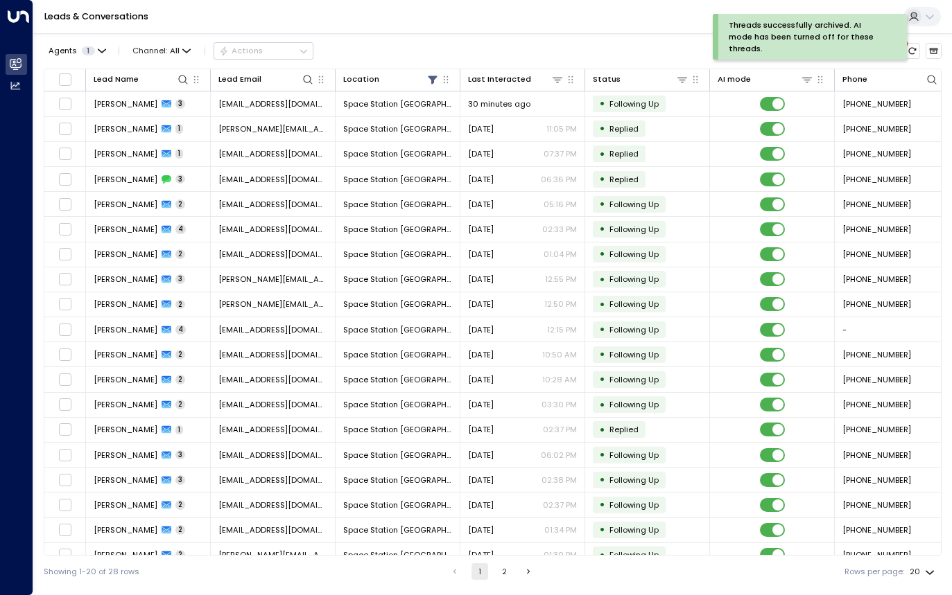
click at [502, 581] on div "Showing 1-20 of 28 rows 1 2 Rows per page: 20 **" at bounding box center [493, 572] width 898 height 32
click at [502, 577] on button "2" at bounding box center [504, 571] width 17 height 17
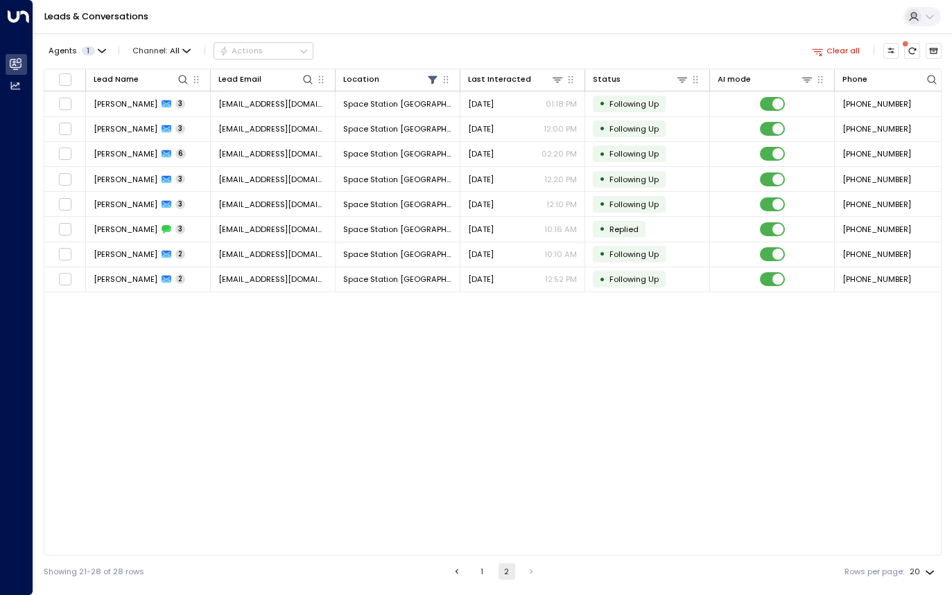
click at [480, 572] on button "1" at bounding box center [481, 571] width 17 height 17
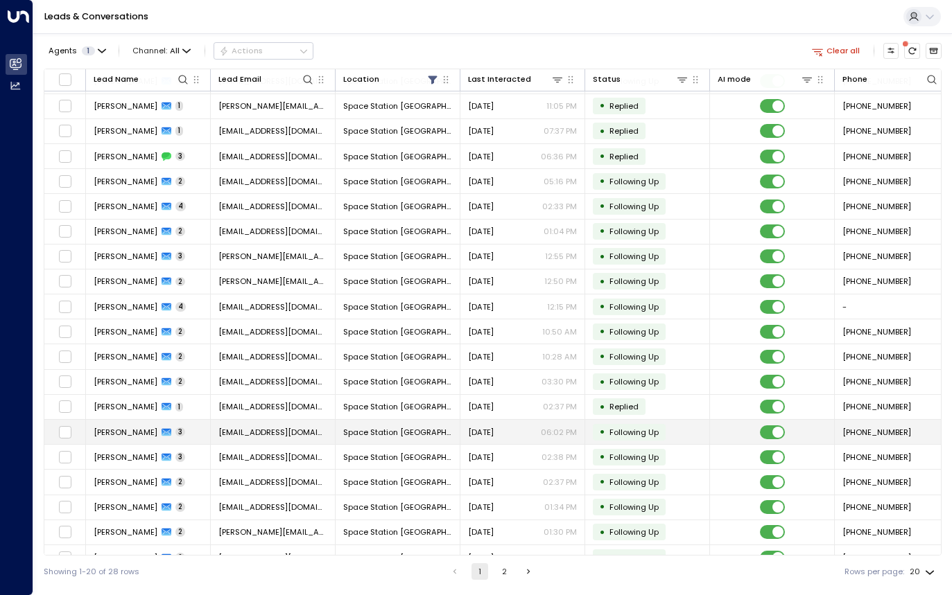
scroll to position [41, 0]
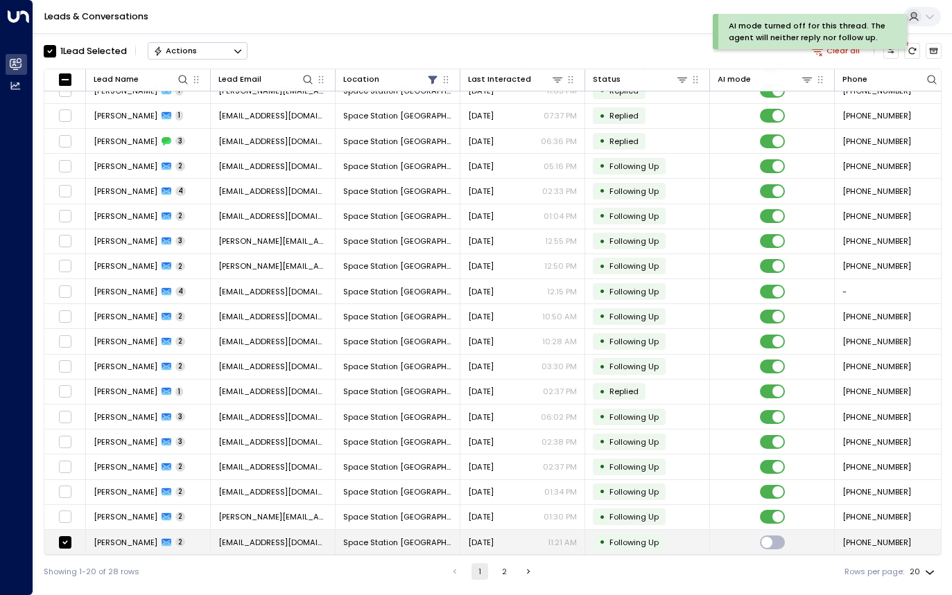
click at [304, 538] on span "[EMAIL_ADDRESS][DOMAIN_NAME]" at bounding box center [272, 542] width 109 height 11
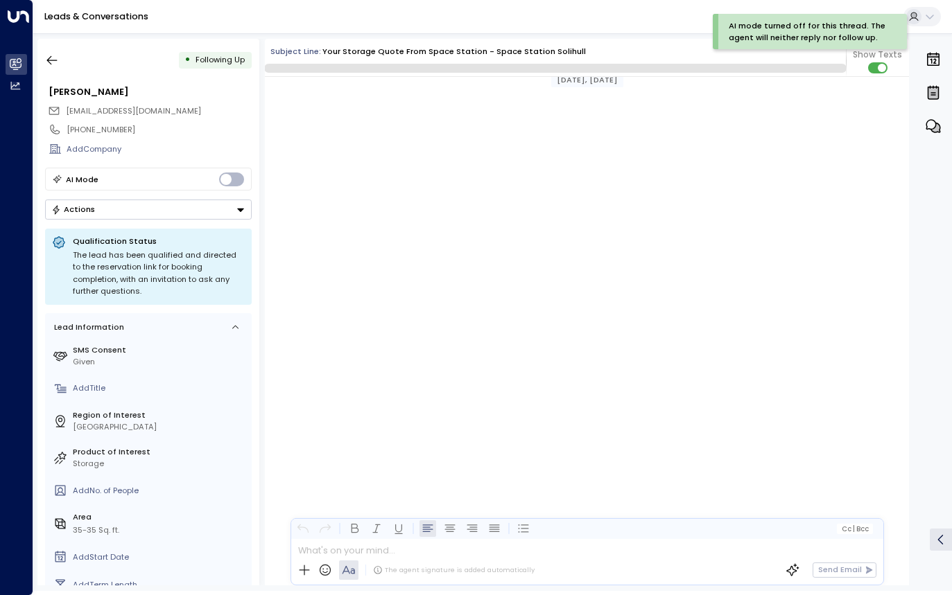
scroll to position [1068, 0]
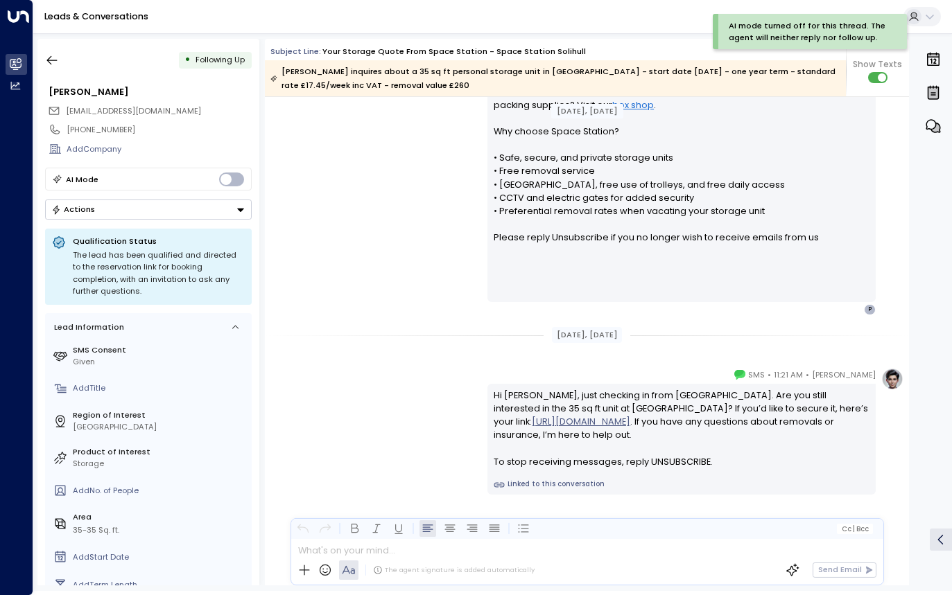
click at [226, 216] on button "Actions" at bounding box center [148, 210] width 207 height 20
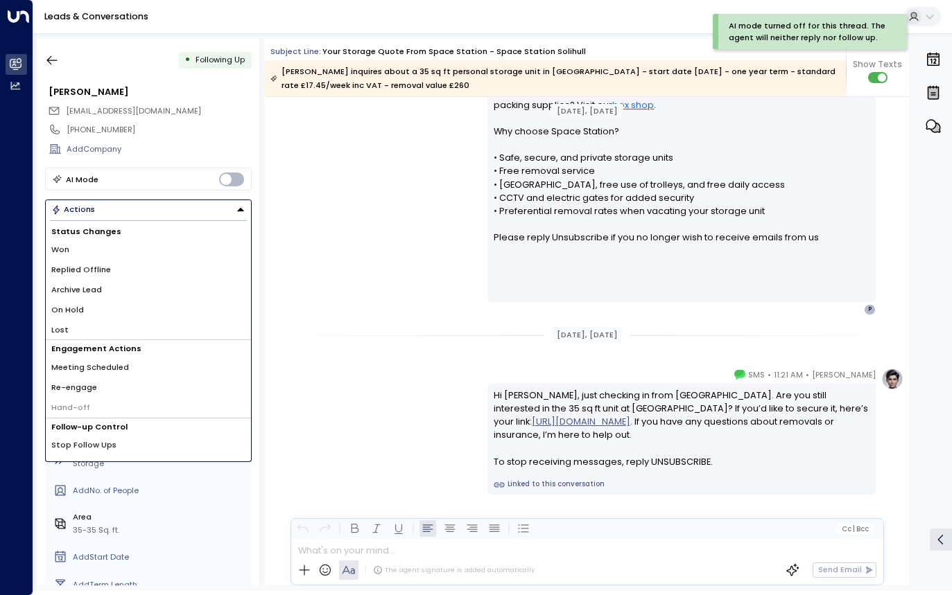
click at [156, 265] on li "Replied Offline" at bounding box center [148, 270] width 205 height 20
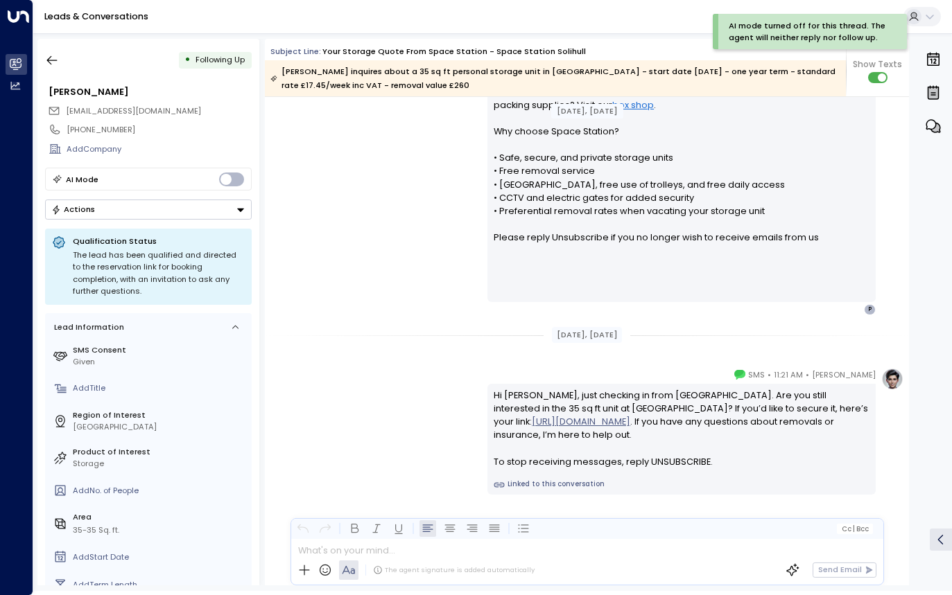
click at [184, 220] on div "• Following Up [PERSON_NAME] [EMAIL_ADDRESS][DOMAIN_NAME] [PHONE_NUMBER] Add Co…" at bounding box center [148, 312] width 222 height 547
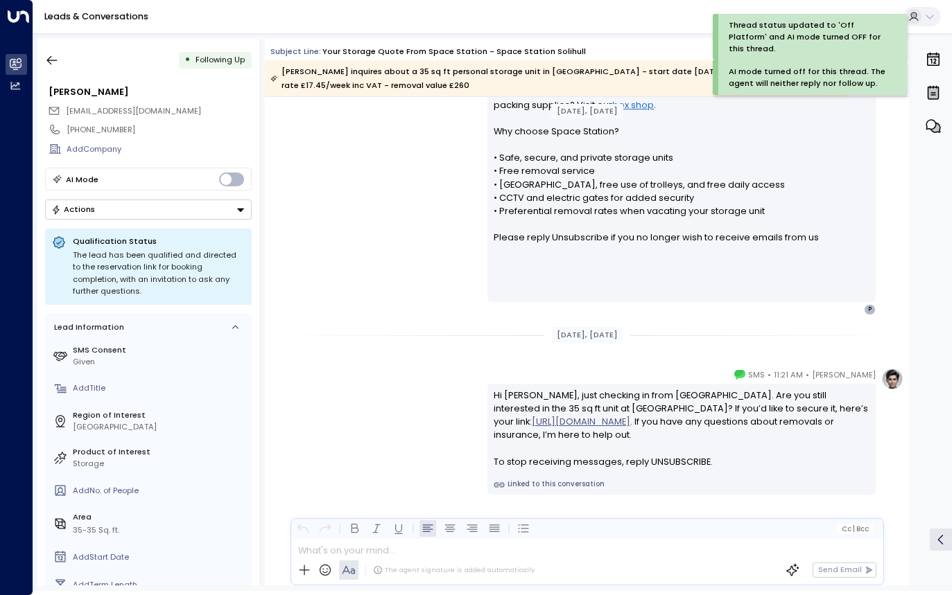
click at [187, 215] on button "Actions" at bounding box center [148, 210] width 207 height 20
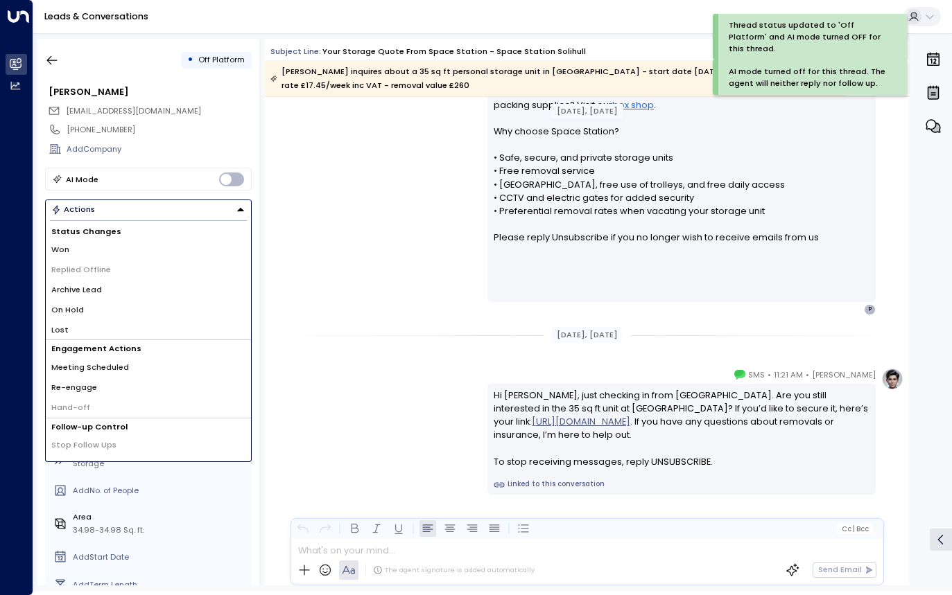
click at [128, 290] on li "Archive Lead" at bounding box center [148, 290] width 205 height 20
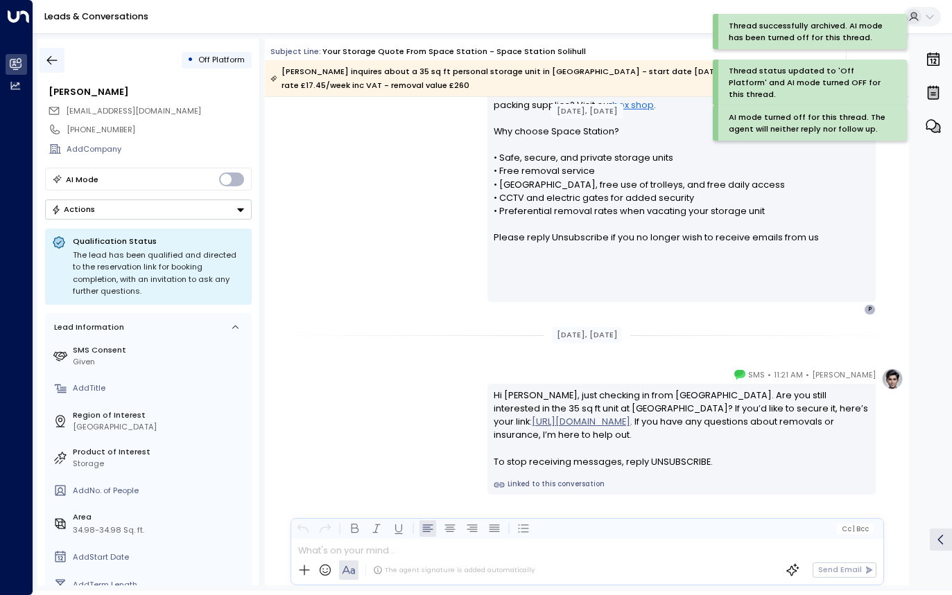
click at [47, 58] on icon "button" at bounding box center [52, 60] width 14 height 14
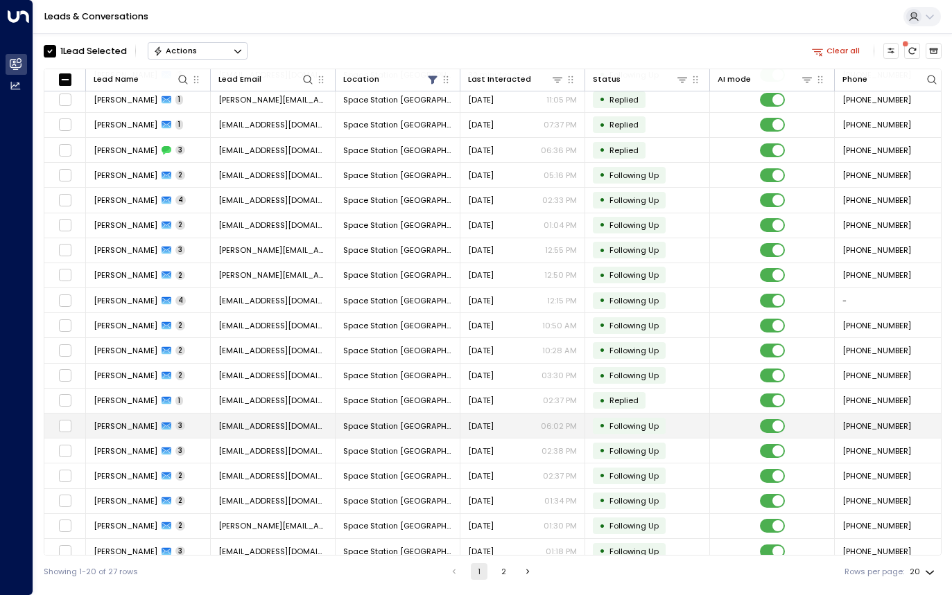
scroll to position [41, 0]
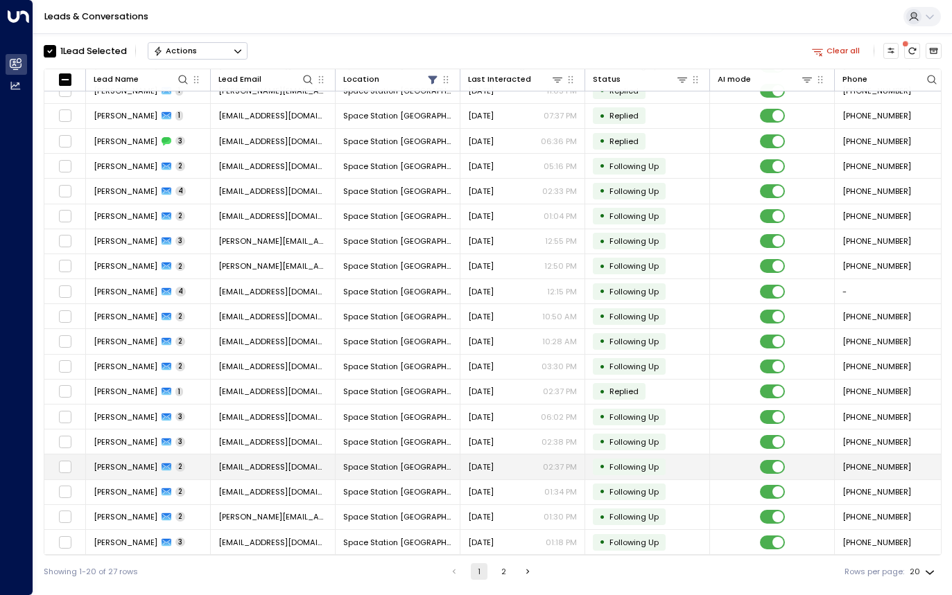
click at [129, 462] on span "[PERSON_NAME]" at bounding box center [126, 467] width 64 height 11
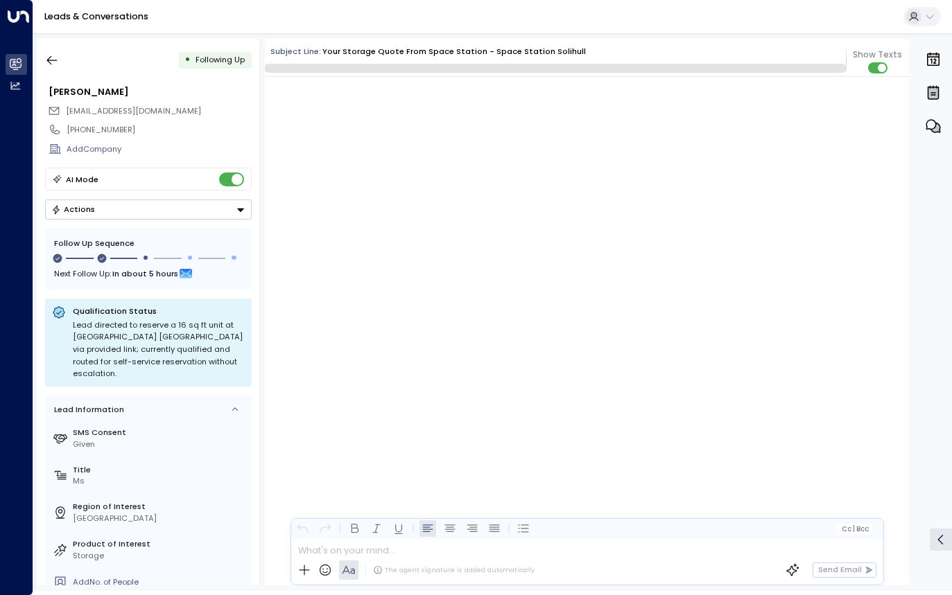
scroll to position [975, 0]
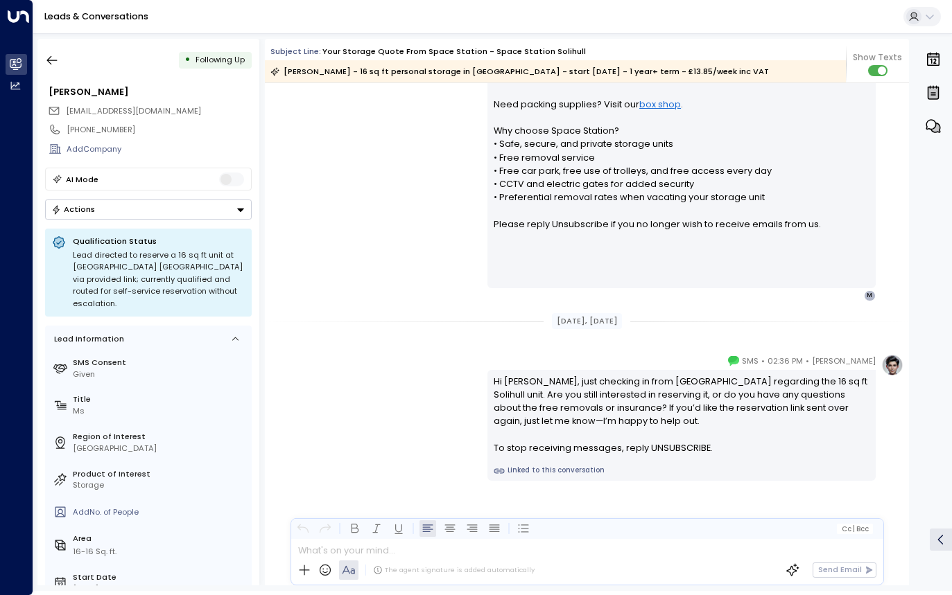
click at [220, 212] on button "Actions" at bounding box center [148, 210] width 207 height 20
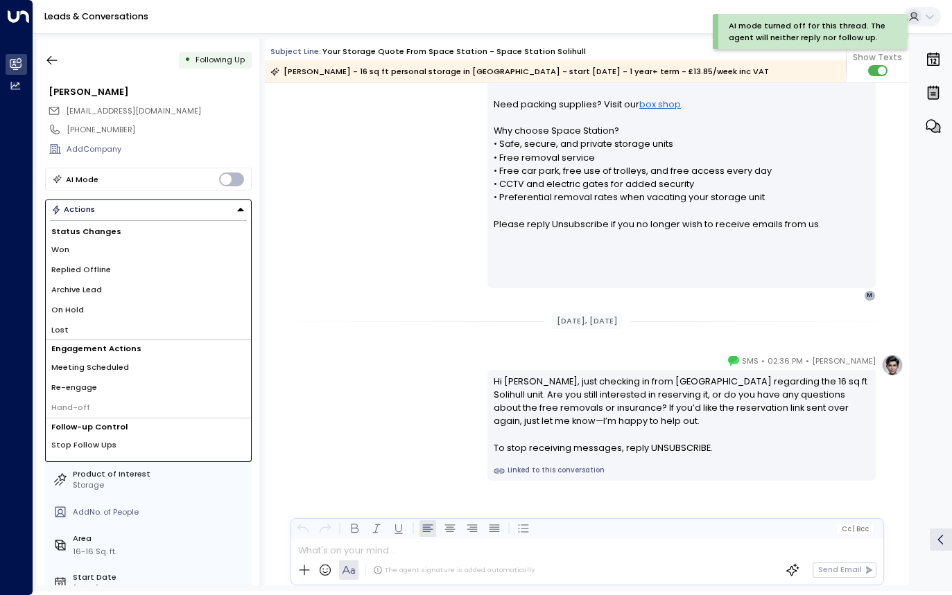
click at [128, 266] on li "Replied Offline" at bounding box center [148, 270] width 205 height 20
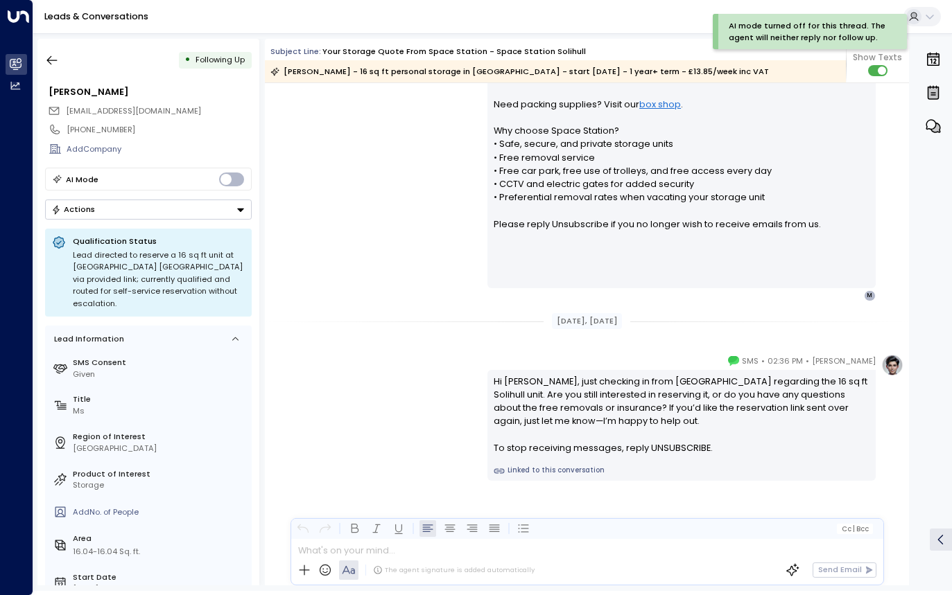
click at [189, 208] on button "Actions" at bounding box center [148, 210] width 207 height 20
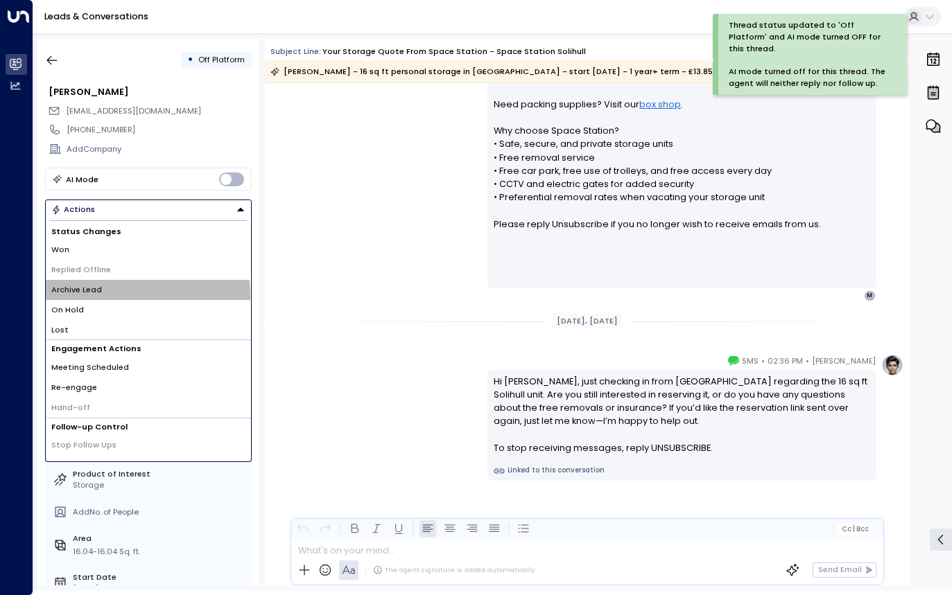
click at [113, 296] on li "Archive Lead" at bounding box center [148, 290] width 205 height 20
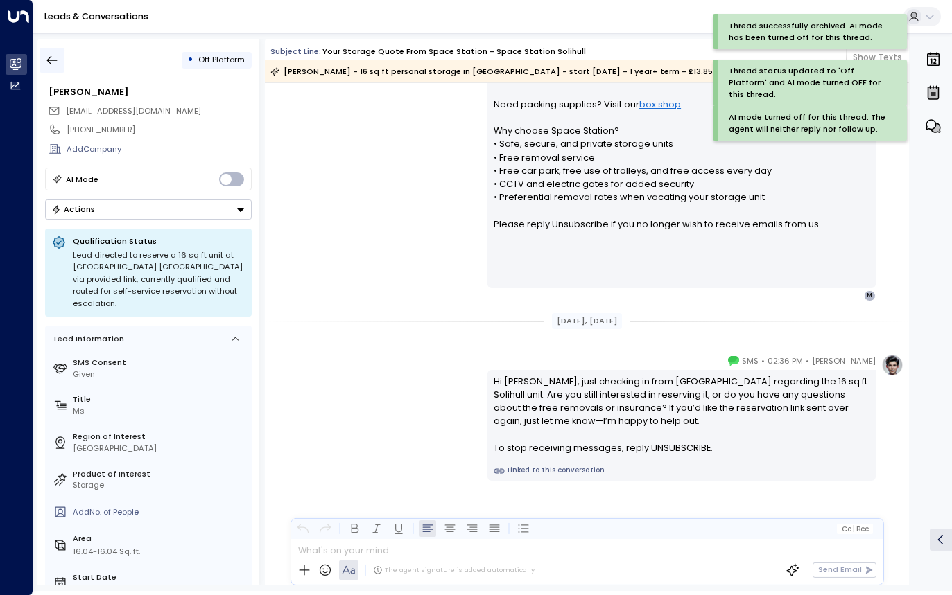
click at [58, 58] on icon "button" at bounding box center [52, 60] width 14 height 14
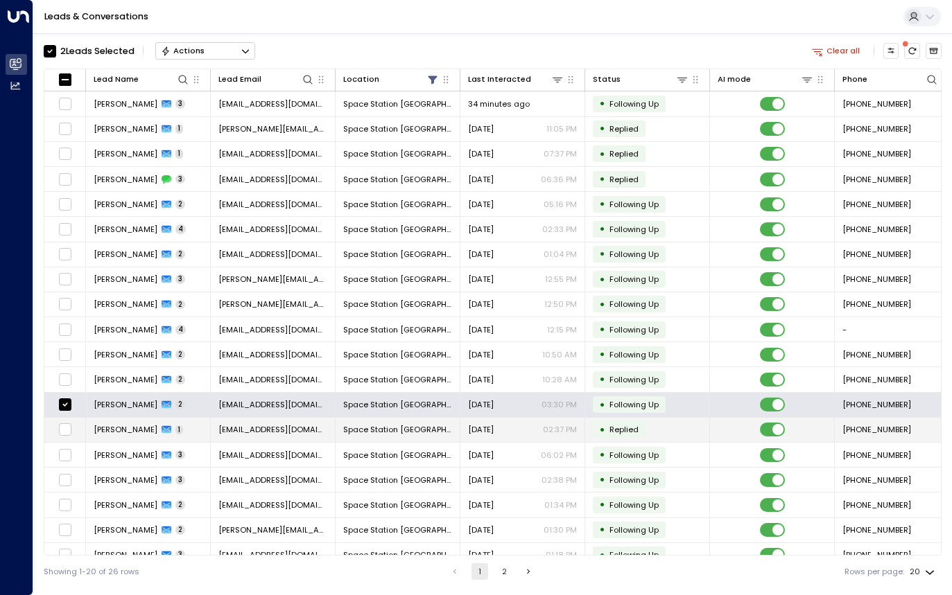
click at [64, 422] on td at bounding box center [65, 430] width 42 height 24
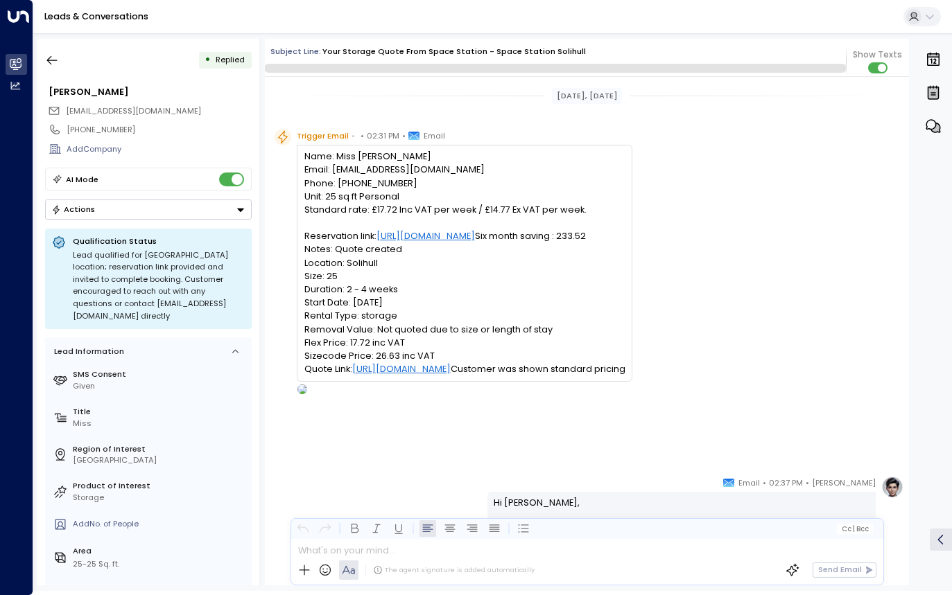
scroll to position [658, 0]
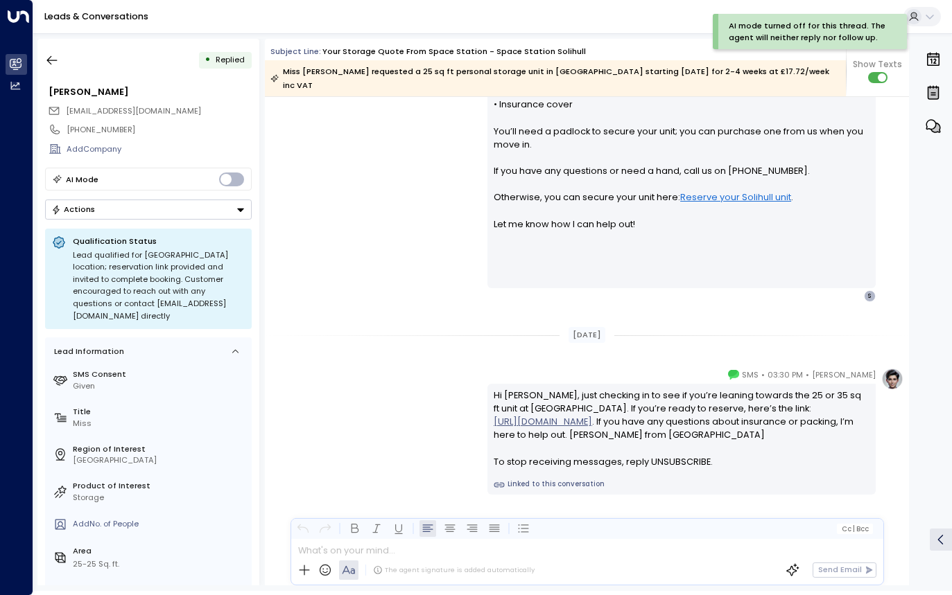
click at [202, 212] on button "Actions" at bounding box center [148, 210] width 207 height 20
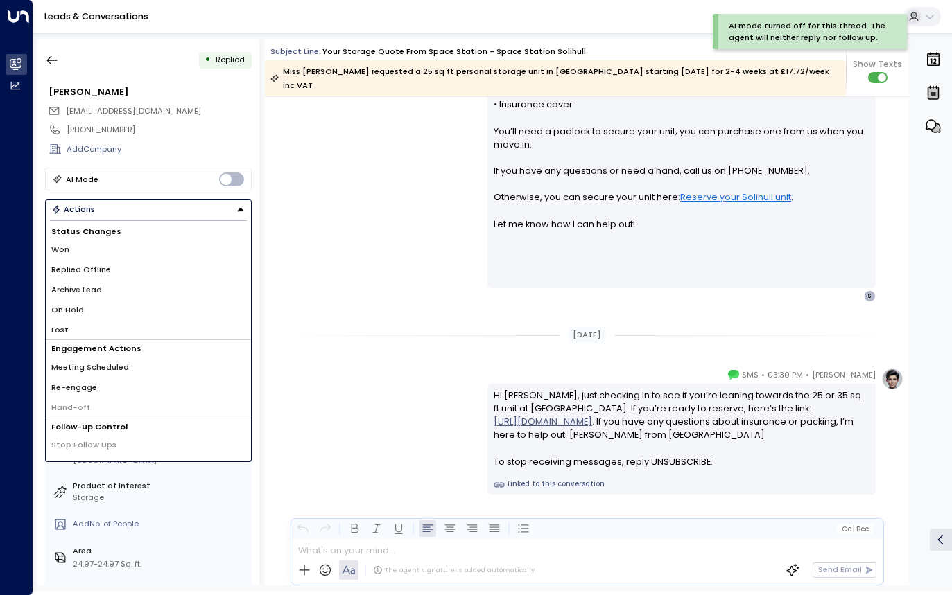
click at [113, 276] on li "Replied Offline" at bounding box center [148, 270] width 205 height 20
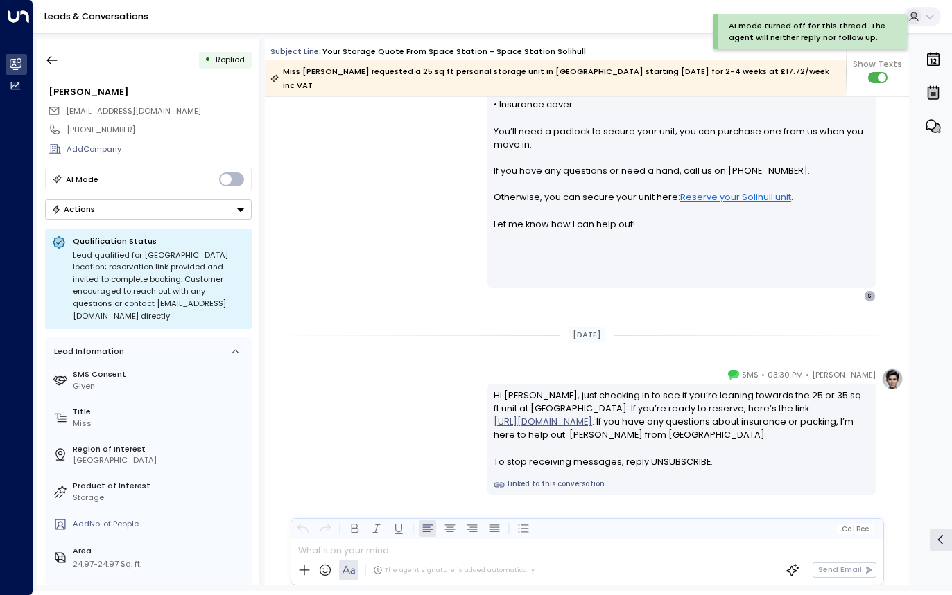
click at [194, 213] on button "Actions" at bounding box center [148, 210] width 207 height 20
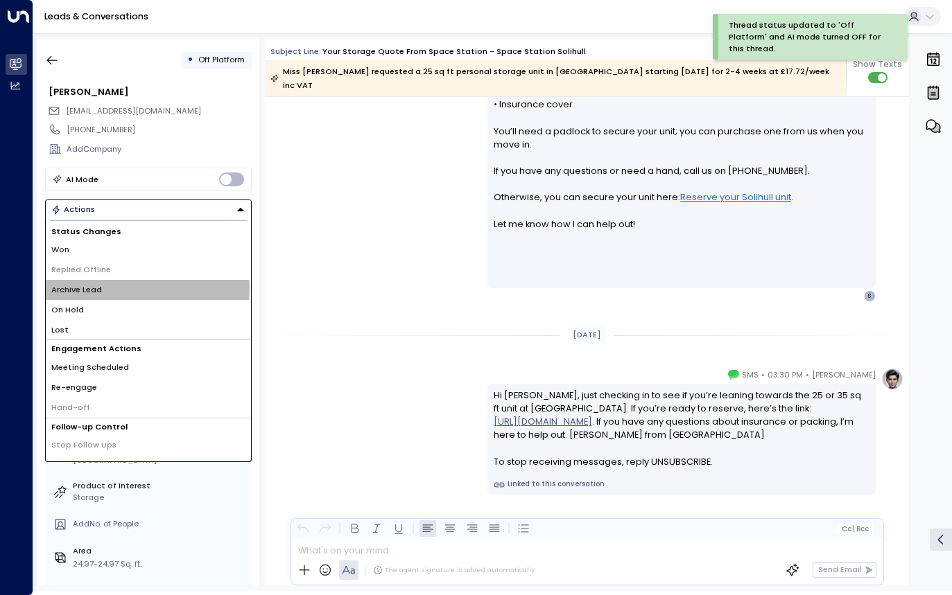
click at [135, 289] on li "Archive Lead" at bounding box center [148, 290] width 205 height 20
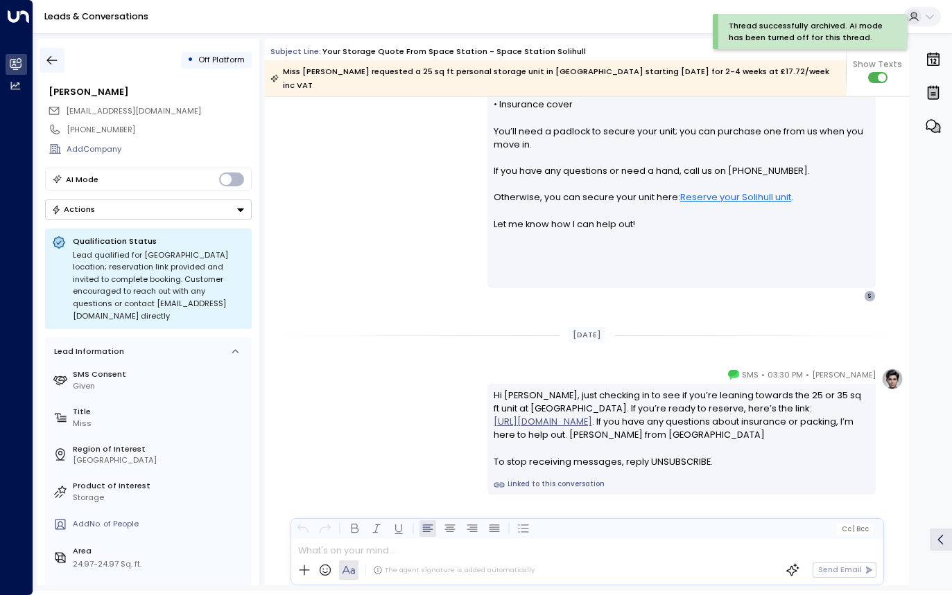
click at [59, 62] on icon "button" at bounding box center [52, 60] width 14 height 14
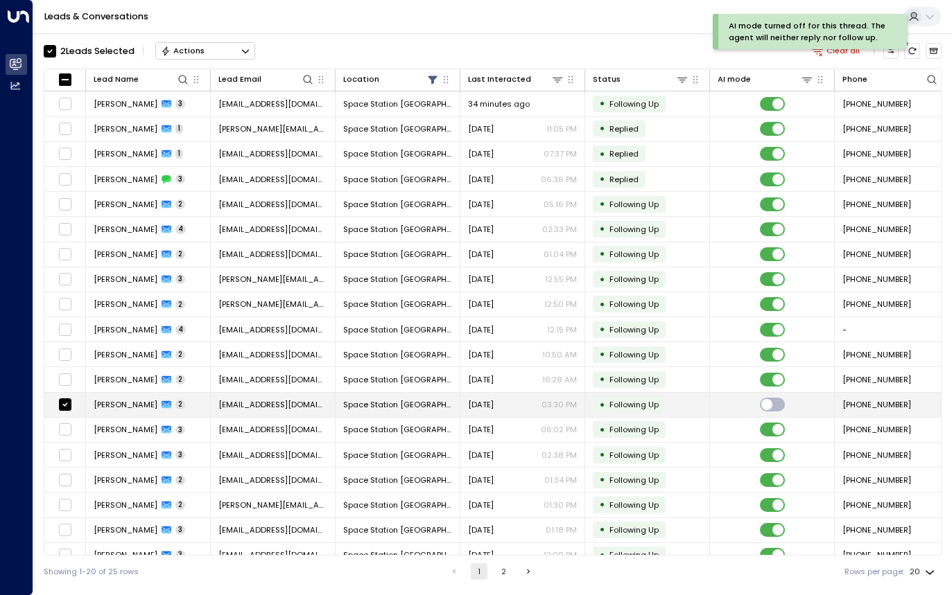
click at [304, 406] on span "[EMAIL_ADDRESS][DOMAIN_NAME]" at bounding box center [272, 404] width 109 height 11
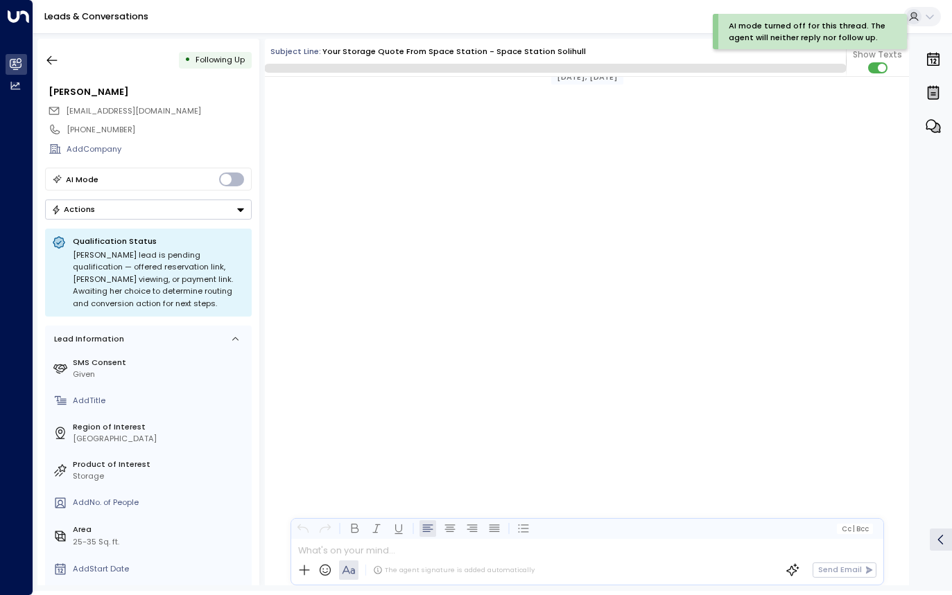
scroll to position [936, 0]
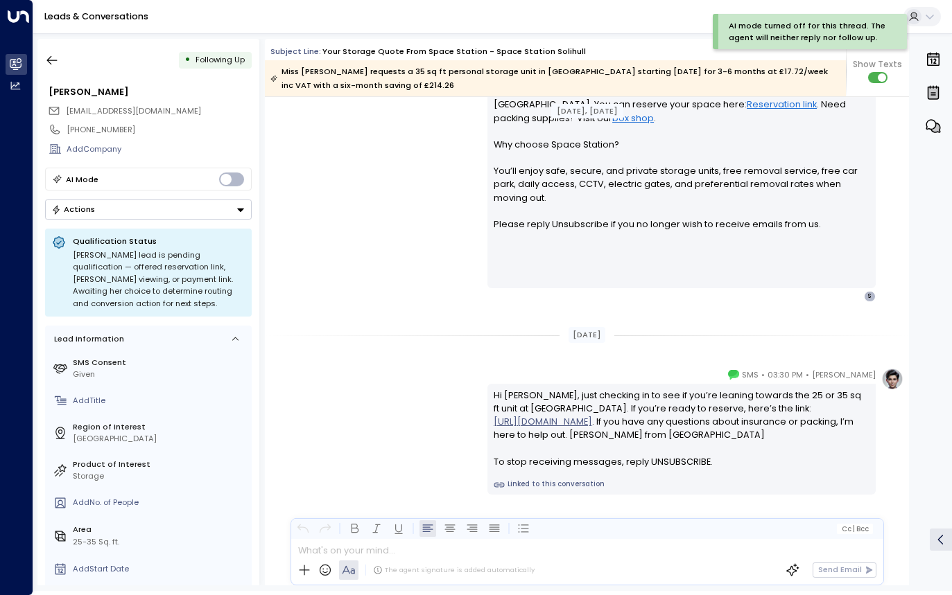
click at [211, 210] on button "Actions" at bounding box center [148, 210] width 207 height 20
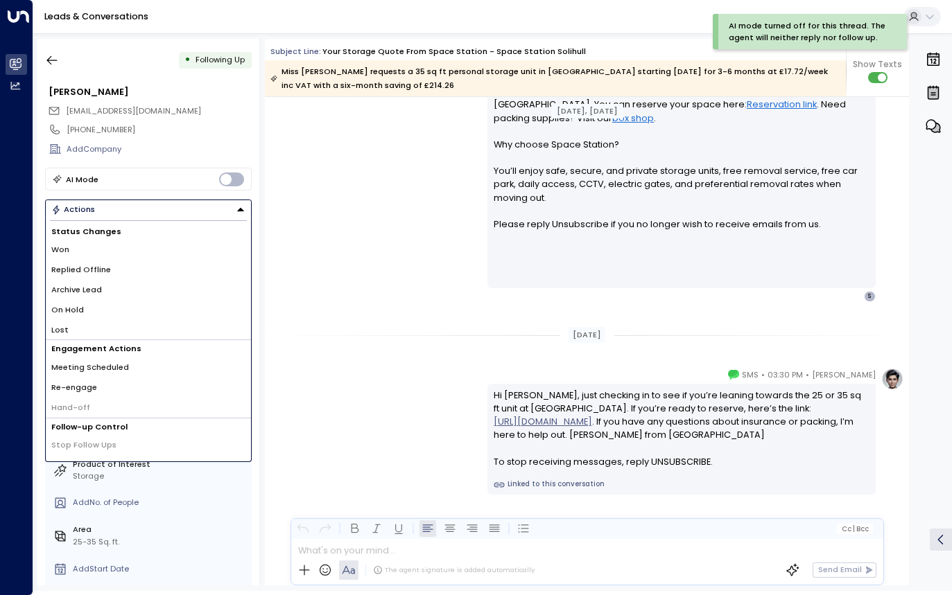
click at [158, 284] on li "Archive Lead" at bounding box center [148, 290] width 205 height 20
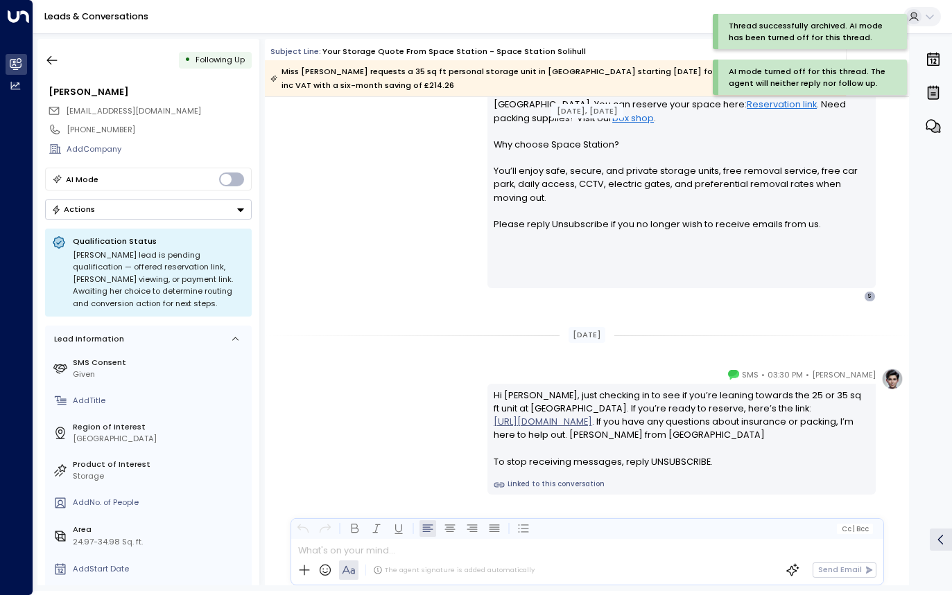
click at [151, 207] on button "Actions" at bounding box center [148, 210] width 207 height 20
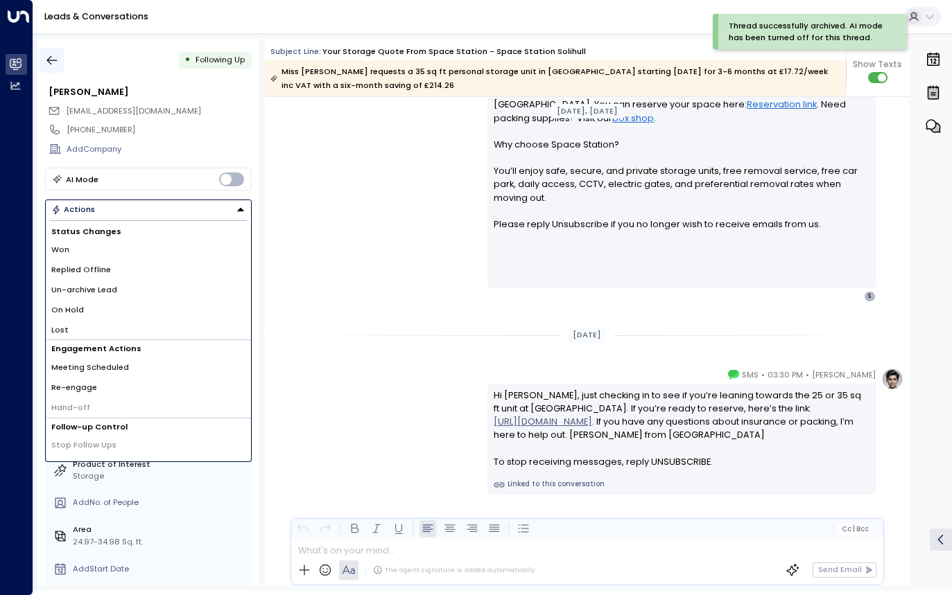
click at [51, 70] on button "button" at bounding box center [52, 60] width 25 height 25
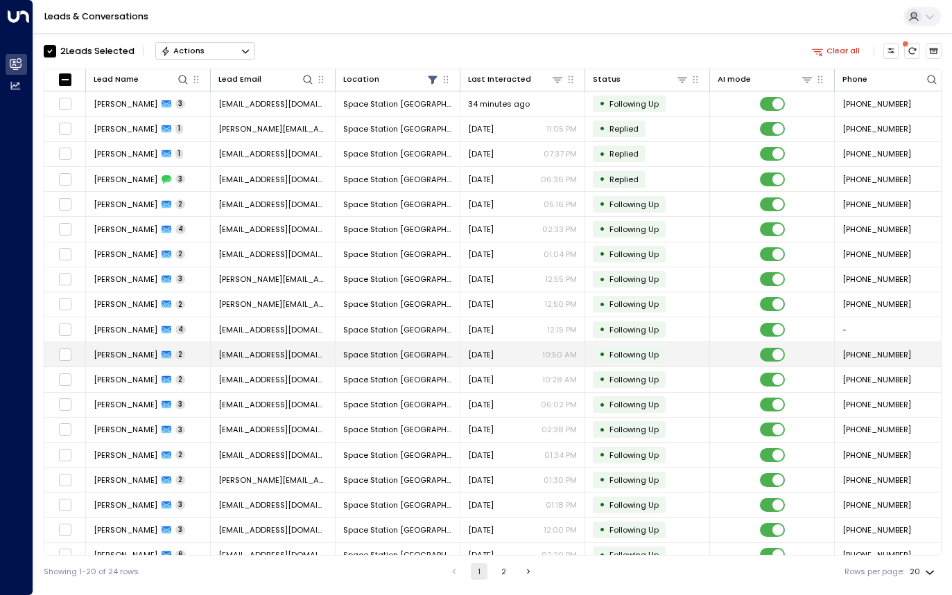
click at [259, 360] on span "[EMAIL_ADDRESS][DOMAIN_NAME]" at bounding box center [272, 354] width 109 height 11
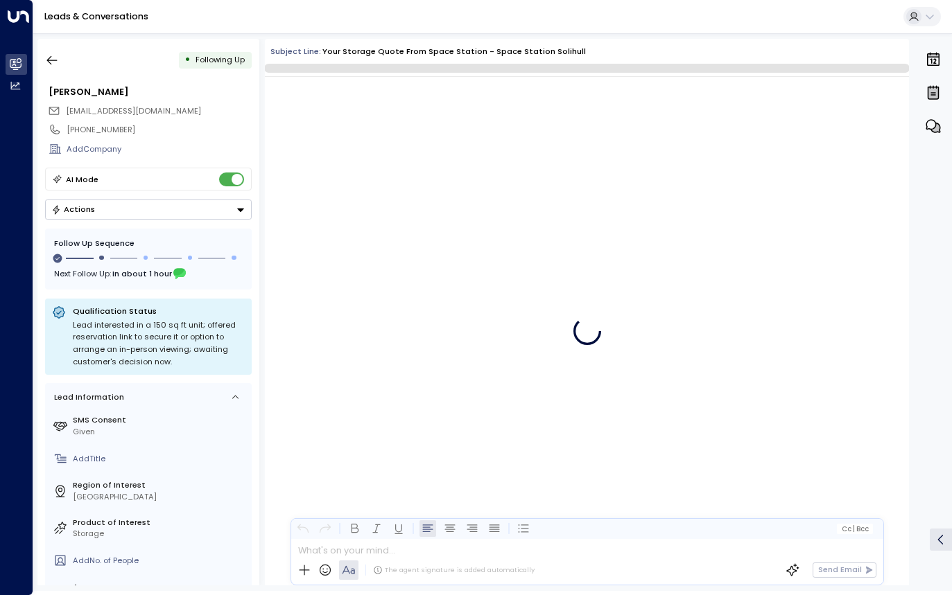
scroll to position [849, 0]
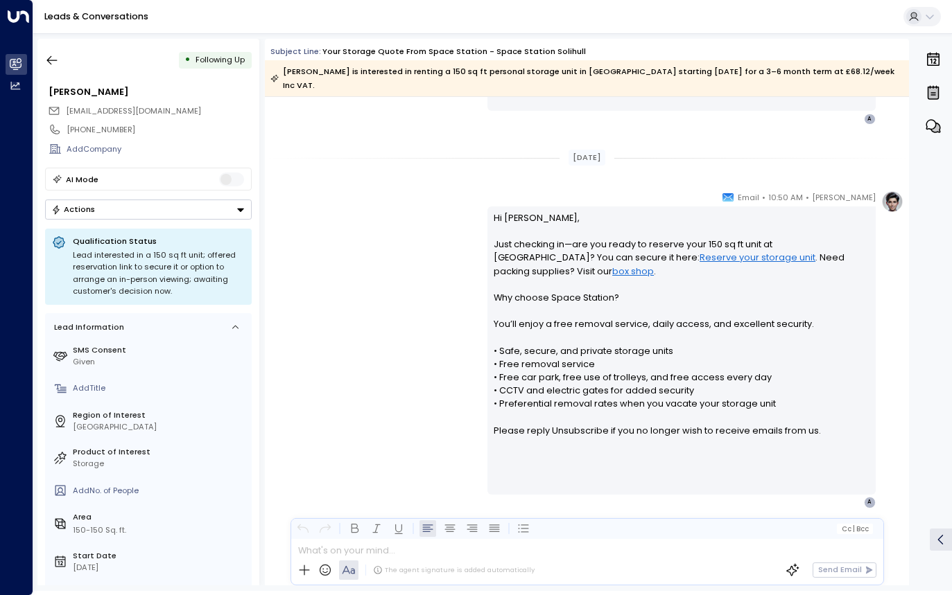
click at [218, 213] on button "Actions" at bounding box center [148, 210] width 207 height 20
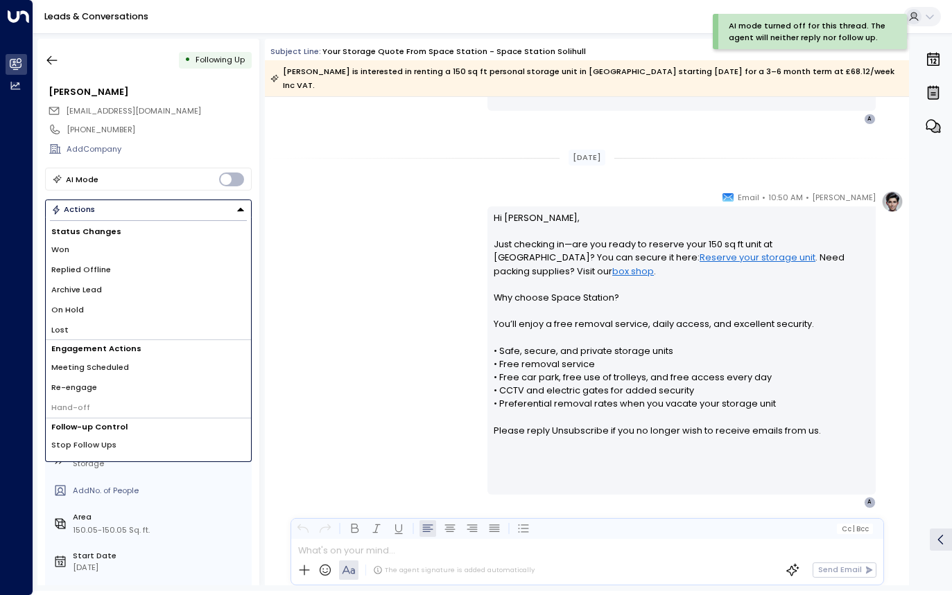
drag, startPoint x: 173, startPoint y: 263, endPoint x: 175, endPoint y: 256, distance: 7.7
click at [173, 263] on li "Replied Offline" at bounding box center [148, 270] width 205 height 20
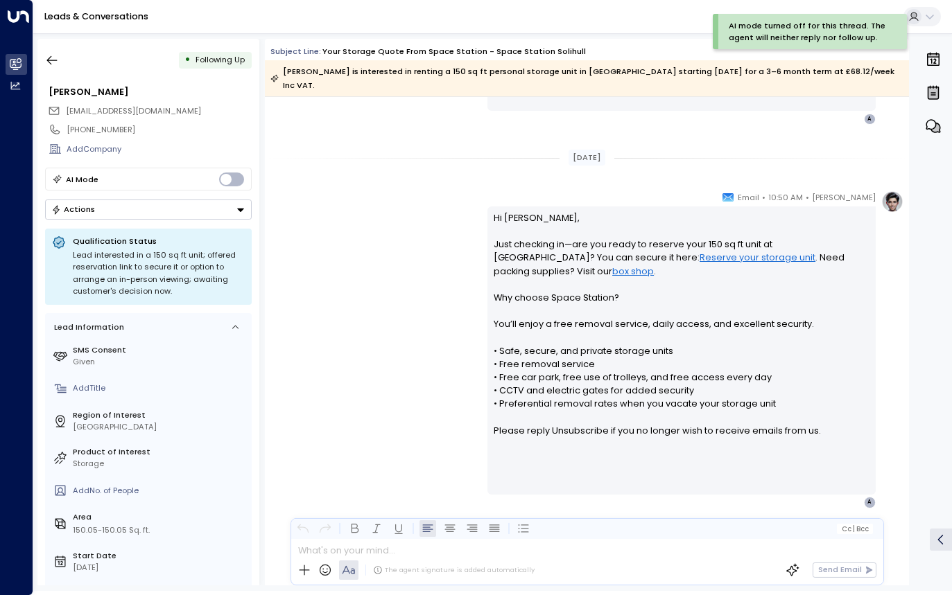
click at [203, 211] on button "Actions" at bounding box center [148, 210] width 207 height 20
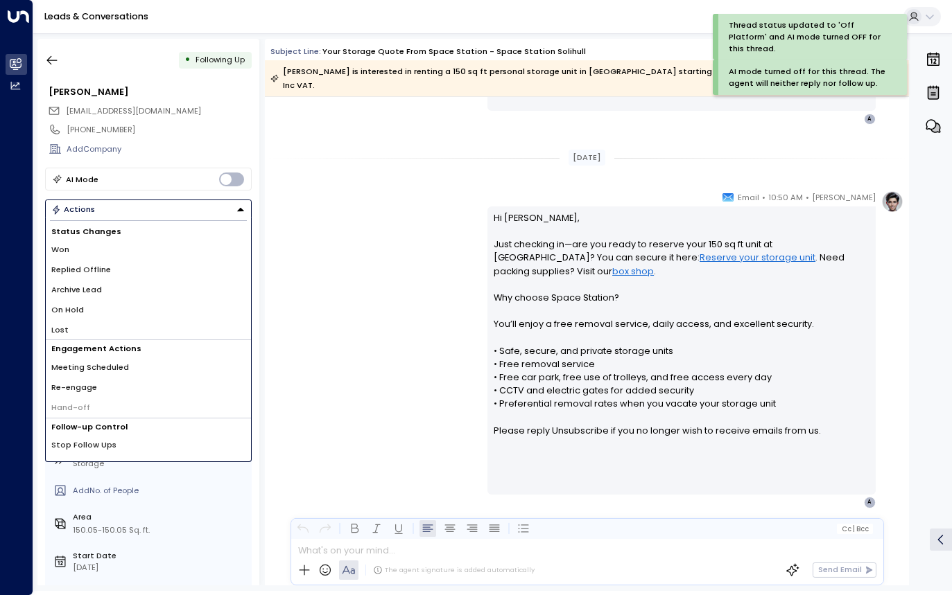
click at [146, 282] on li "Archive Lead" at bounding box center [148, 290] width 205 height 20
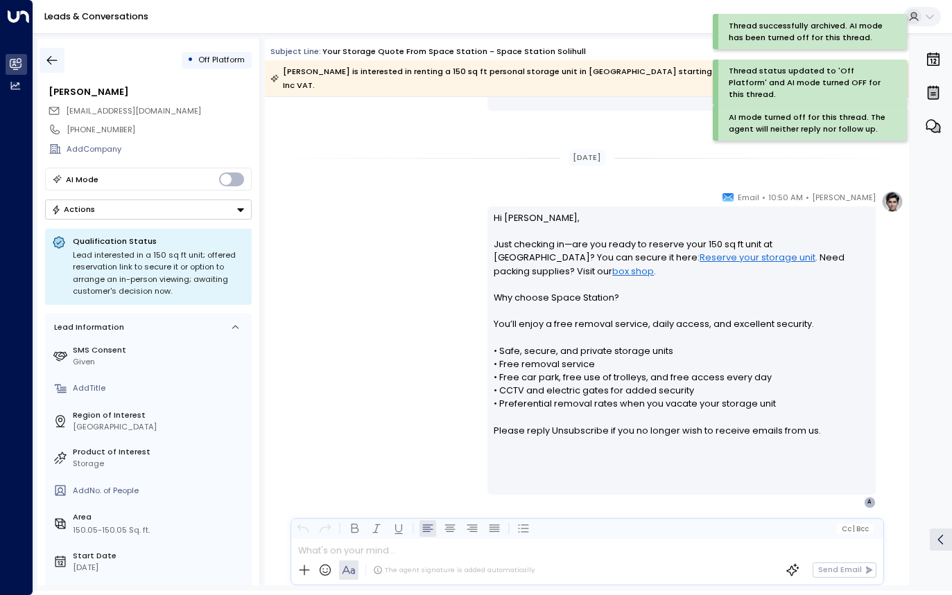
click at [51, 51] on button "button" at bounding box center [52, 60] width 25 height 25
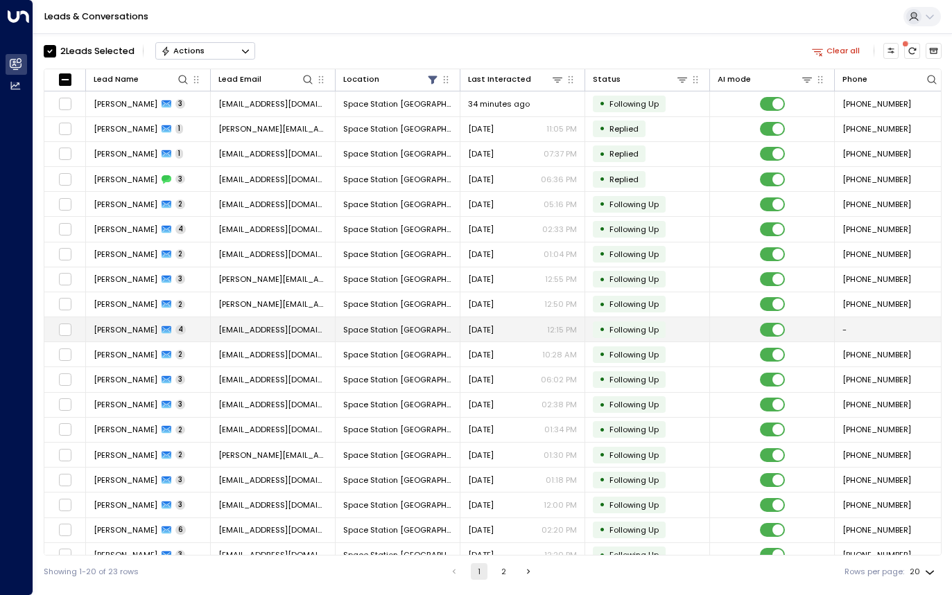
click at [214, 338] on td "[EMAIL_ADDRESS][DOMAIN_NAME]" at bounding box center [273, 329] width 125 height 24
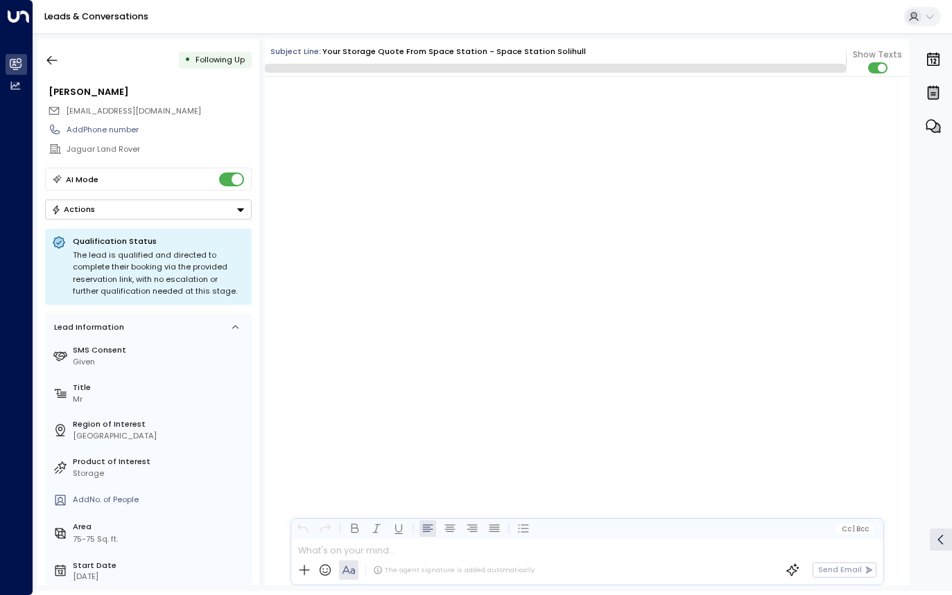
scroll to position [1672, 0]
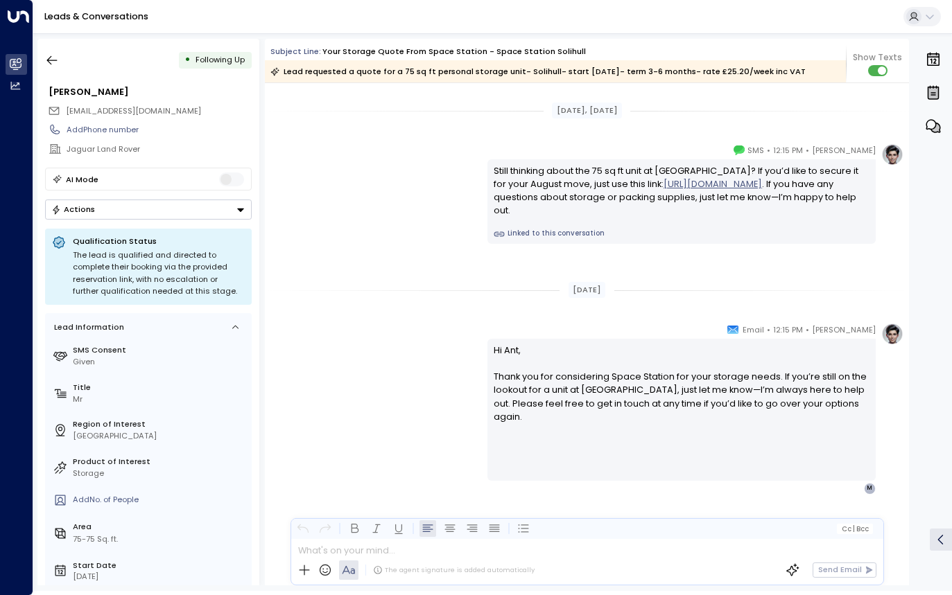
click at [231, 207] on button "Actions" at bounding box center [148, 210] width 207 height 20
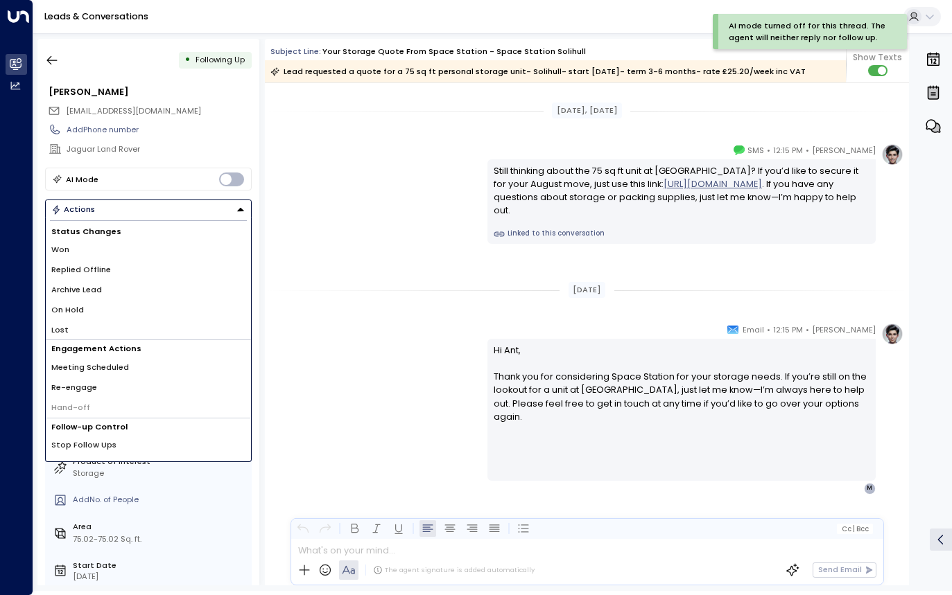
drag, startPoint x: 131, startPoint y: 324, endPoint x: 139, endPoint y: 283, distance: 41.7
click at [131, 325] on li "Lost" at bounding box center [148, 330] width 205 height 20
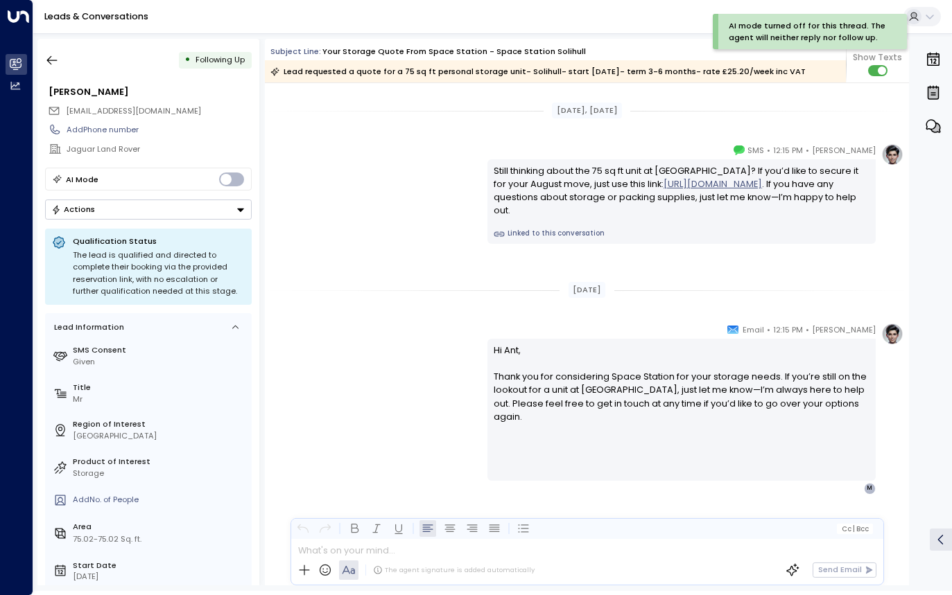
click at [159, 217] on button "Actions" at bounding box center [148, 210] width 207 height 20
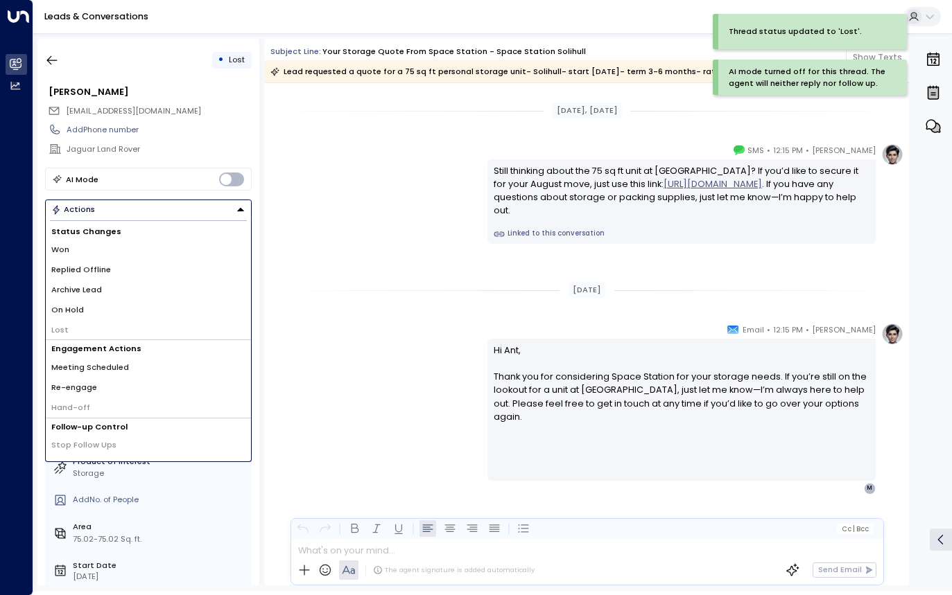
click at [146, 283] on li "Archive Lead" at bounding box center [148, 290] width 205 height 20
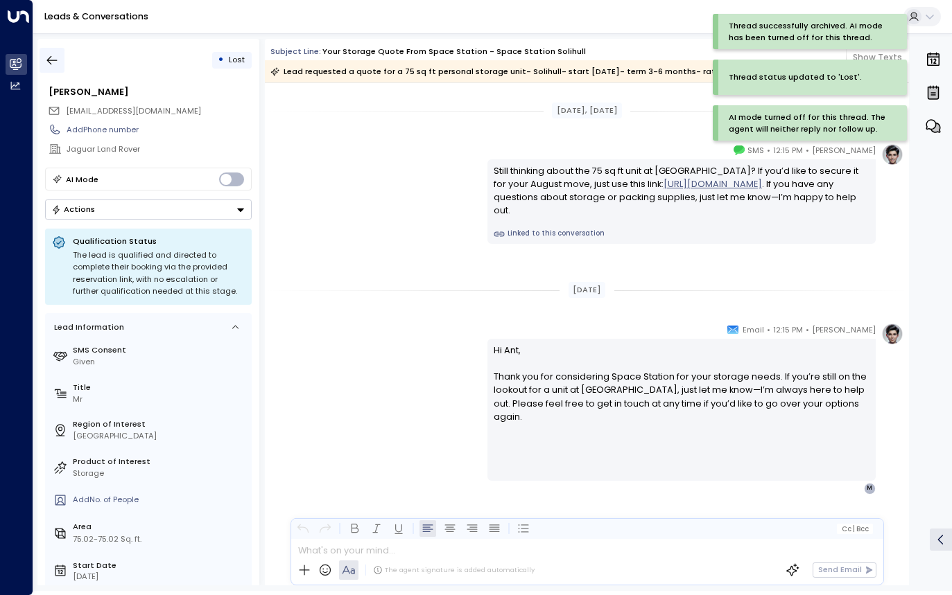
click at [44, 60] on button "button" at bounding box center [52, 60] width 25 height 25
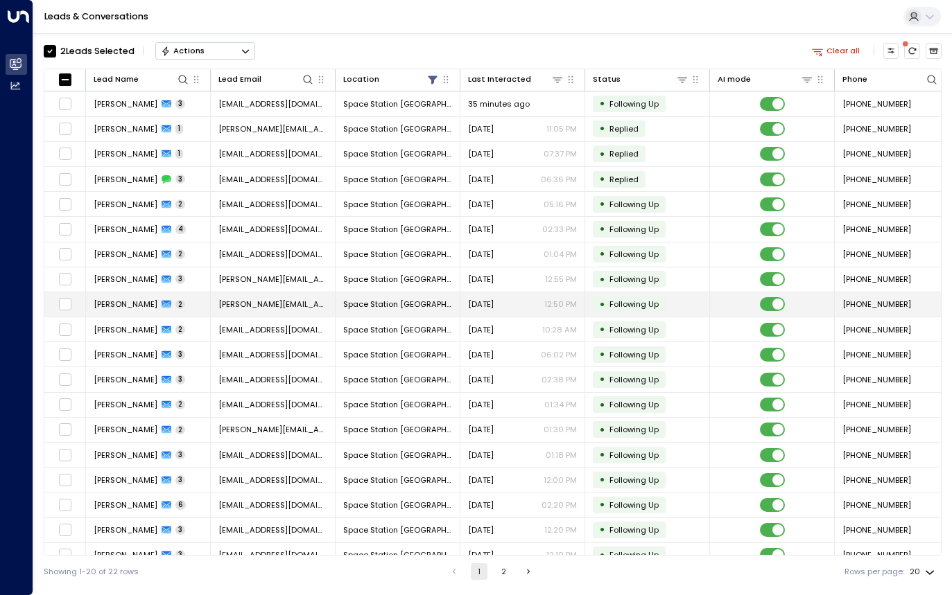
click at [220, 305] on span "[PERSON_NAME][EMAIL_ADDRESS][DOMAIN_NAME]" at bounding box center [272, 304] width 109 height 11
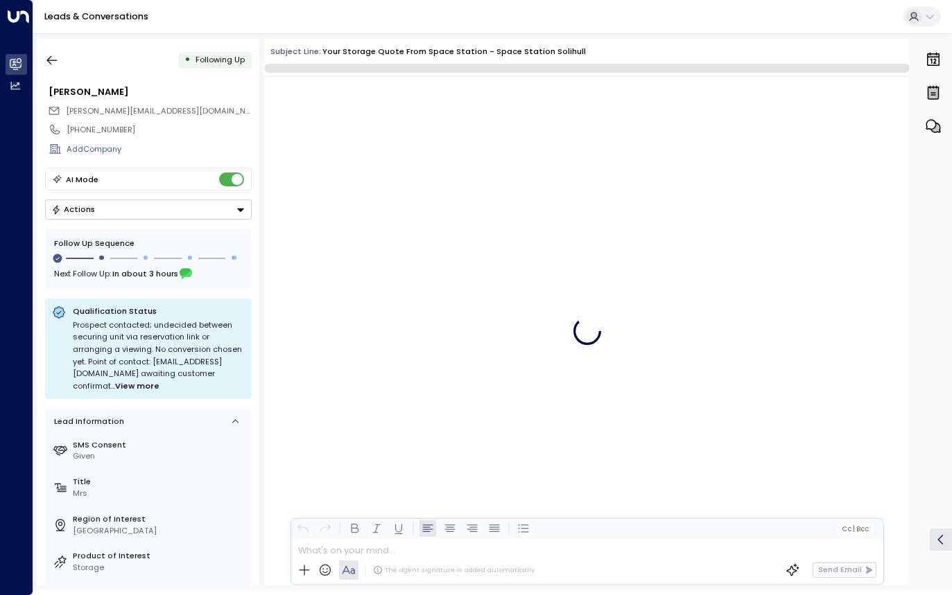
scroll to position [769, 0]
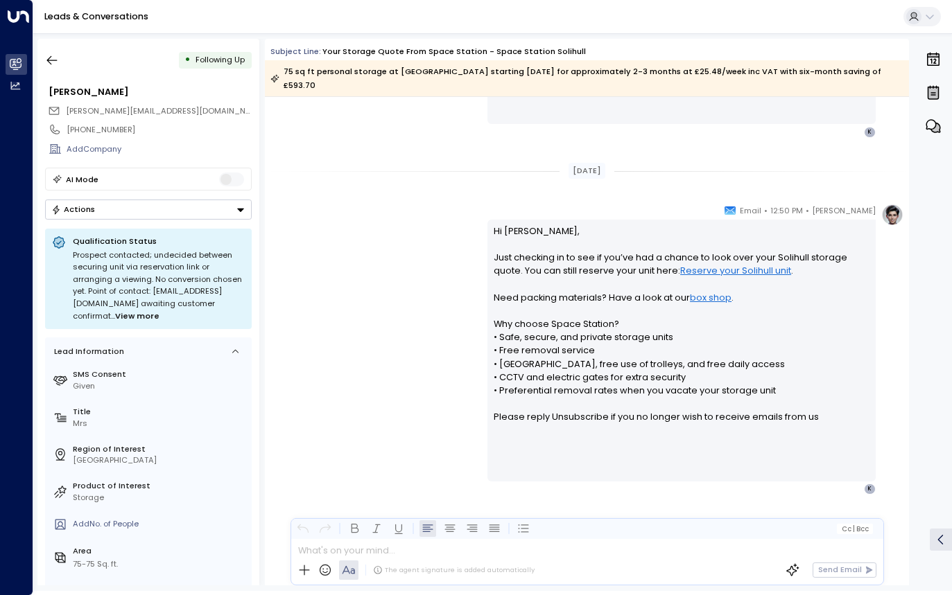
click at [227, 226] on div "• Following Up [PERSON_NAME] [PERSON_NAME][EMAIL_ADDRESS][DOMAIN_NAME] [PHONE_N…" at bounding box center [148, 312] width 222 height 547
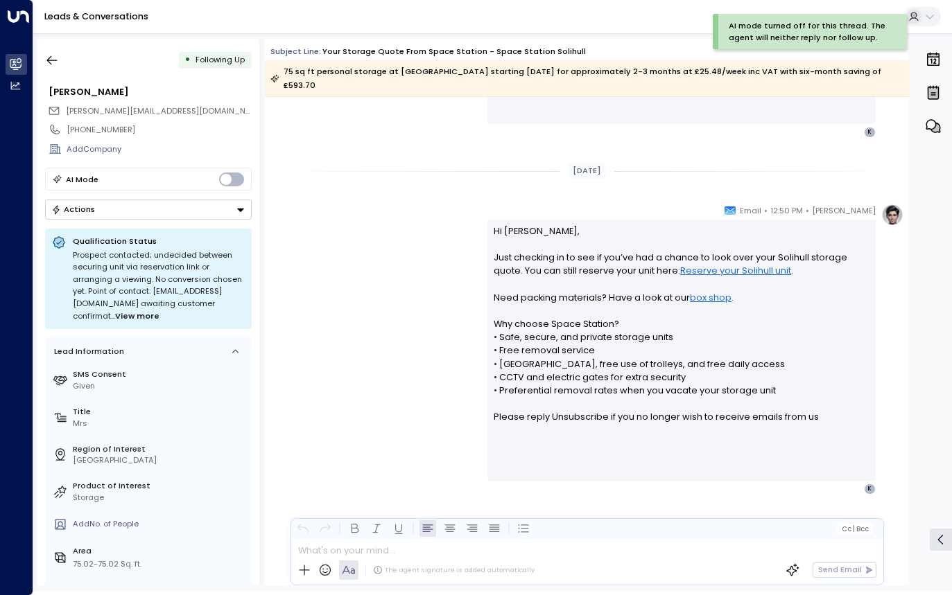
click at [180, 222] on div "• Following Up [PERSON_NAME] [PERSON_NAME][EMAIL_ADDRESS][DOMAIN_NAME] [PHONE_N…" at bounding box center [148, 312] width 222 height 547
click at [197, 211] on button "Actions" at bounding box center [148, 210] width 207 height 20
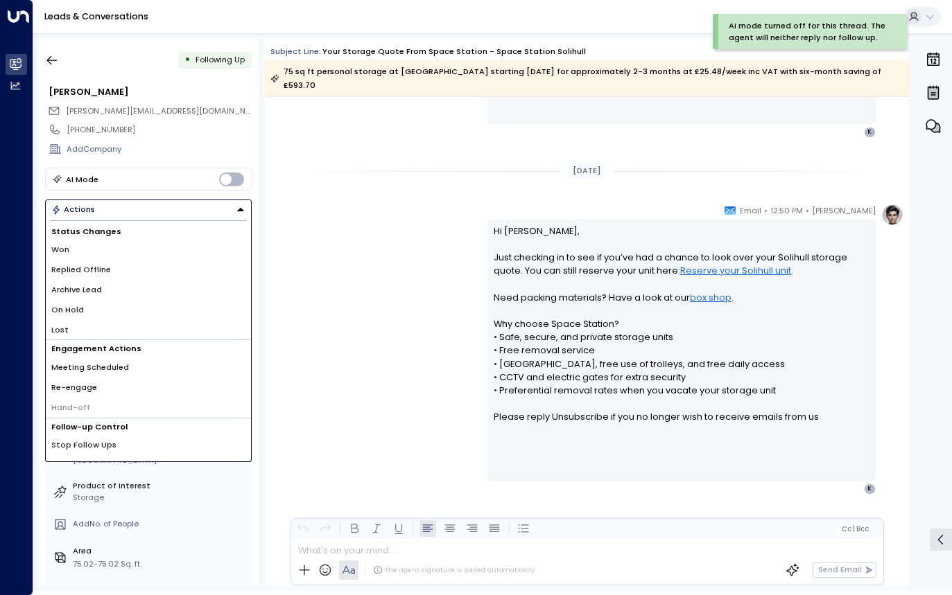
click at [103, 291] on li "Archive Lead" at bounding box center [148, 290] width 205 height 20
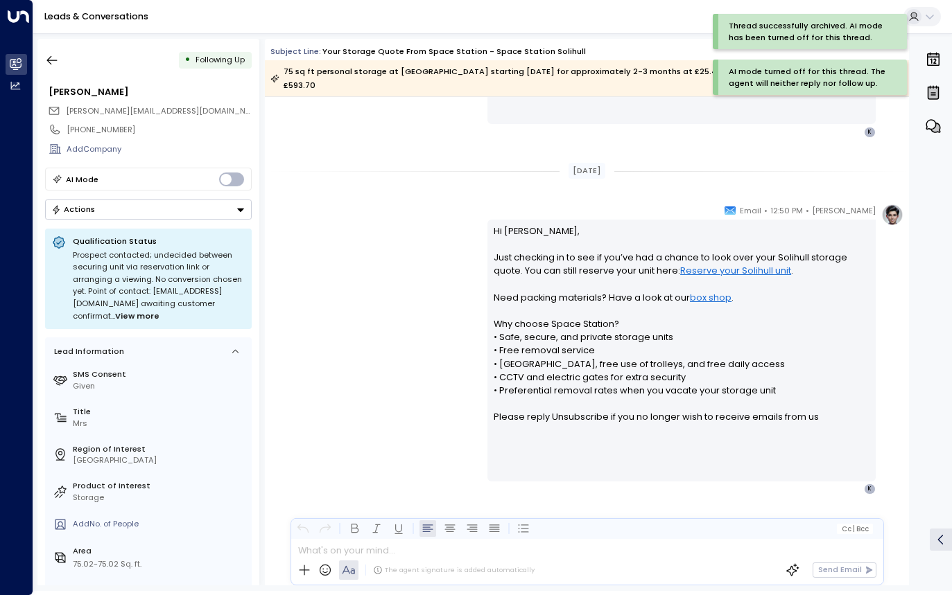
click at [51, 73] on div "• Following Up [PERSON_NAME] [PERSON_NAME][EMAIL_ADDRESS][DOMAIN_NAME] [PHONE_N…" at bounding box center [148, 312] width 222 height 547
click at [57, 59] on icon "button" at bounding box center [52, 60] width 14 height 14
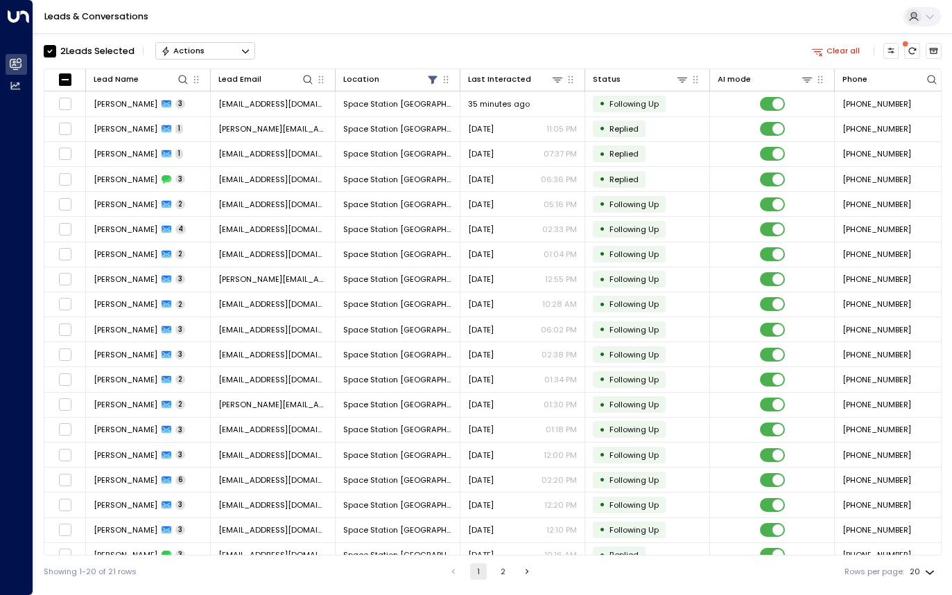
click at [367, 42] on div "2 Lead s Selected Actions Clear all" at bounding box center [493, 51] width 898 height 24
